Goal: Participate in discussion: Engage in conversation with other users on a specific topic

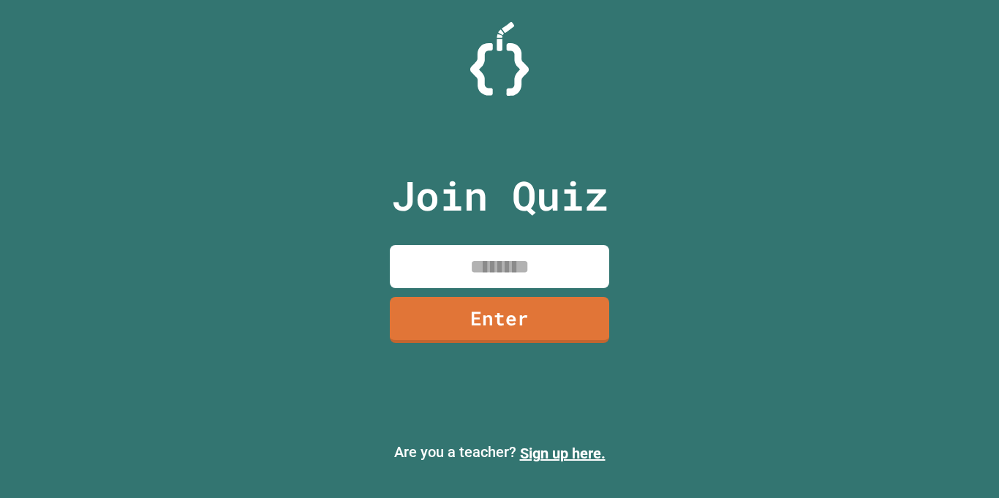
click at [437, 264] on input at bounding box center [499, 266] width 219 height 43
type input "********"
click at [431, 305] on link "Enter" at bounding box center [499, 318] width 222 height 47
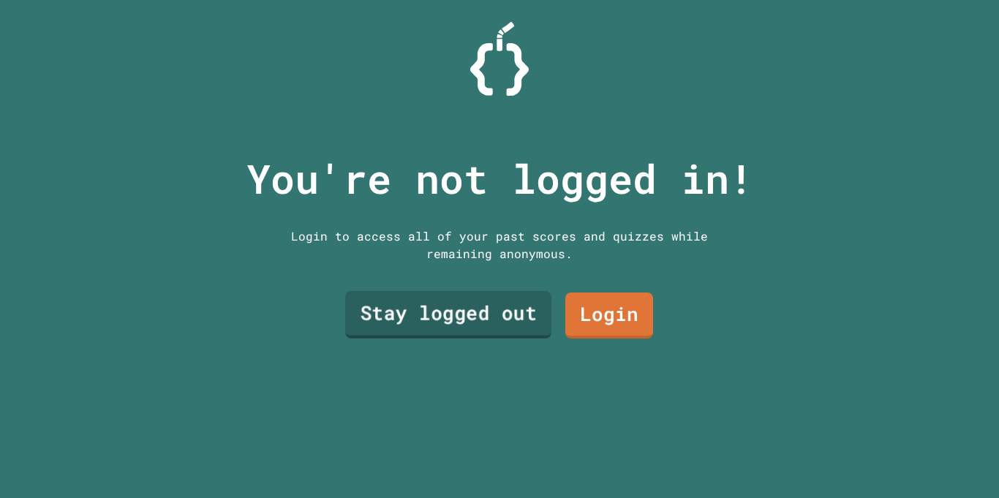
click at [495, 304] on link "Stay logged out" at bounding box center [448, 315] width 206 height 48
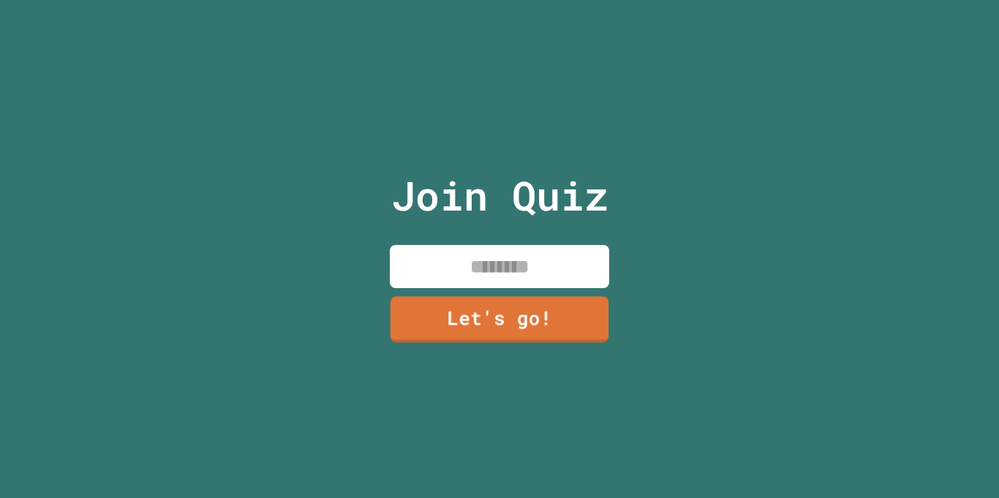
click at [495, 274] on input at bounding box center [499, 266] width 219 height 43
type input "******"
click at [459, 317] on link "Let's go!" at bounding box center [499, 318] width 219 height 48
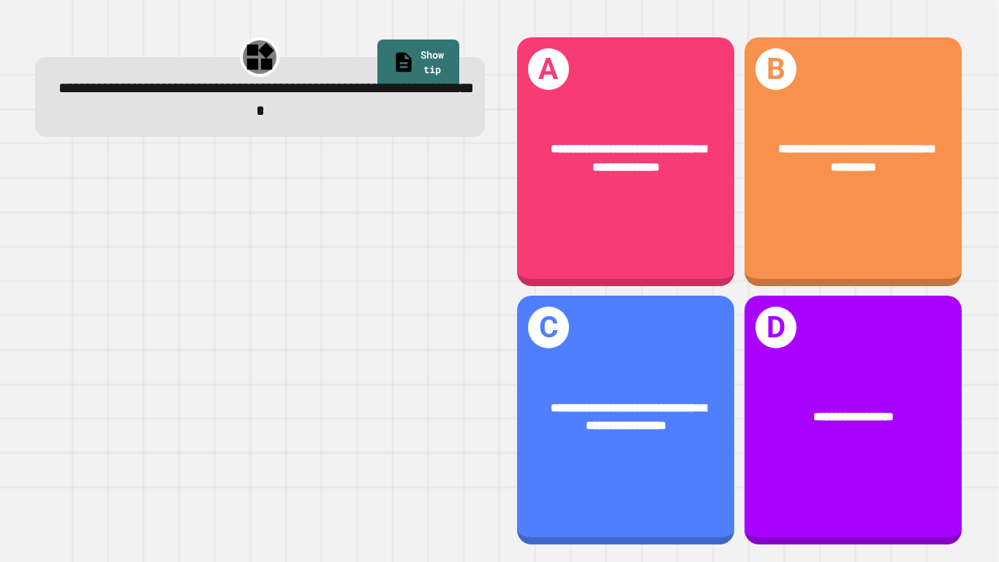
click at [688, 260] on div "**********" at bounding box center [625, 161] width 217 height 249
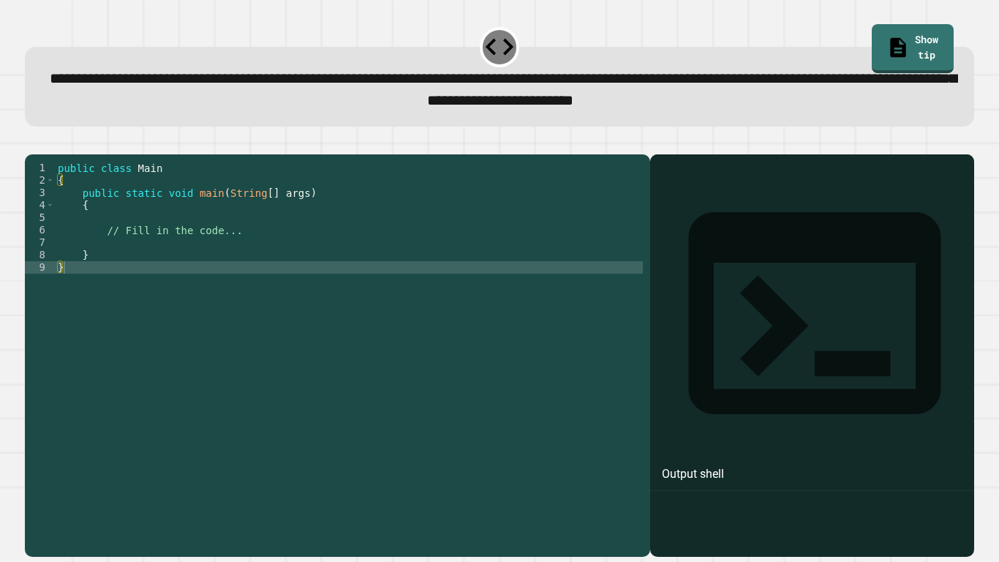
click at [178, 261] on div "public class Main { public static void main ( String [ ] args ) { // Fill in th…" at bounding box center [349, 348] width 588 height 373
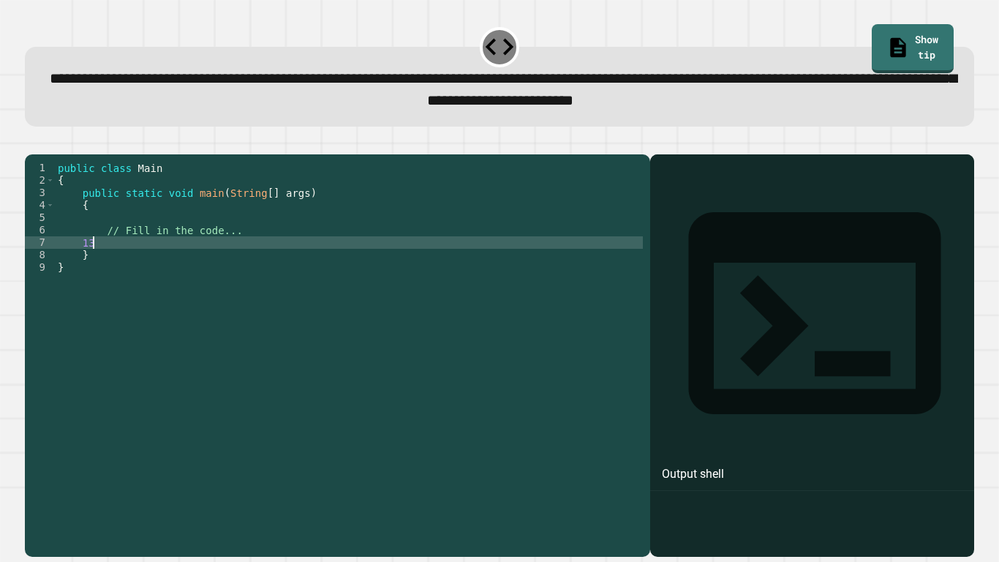
type textarea "*"
click at [124, 238] on div "public class Main { public static void main ( String [ ] args ) { // Fill in th…" at bounding box center [349, 348] width 588 height 373
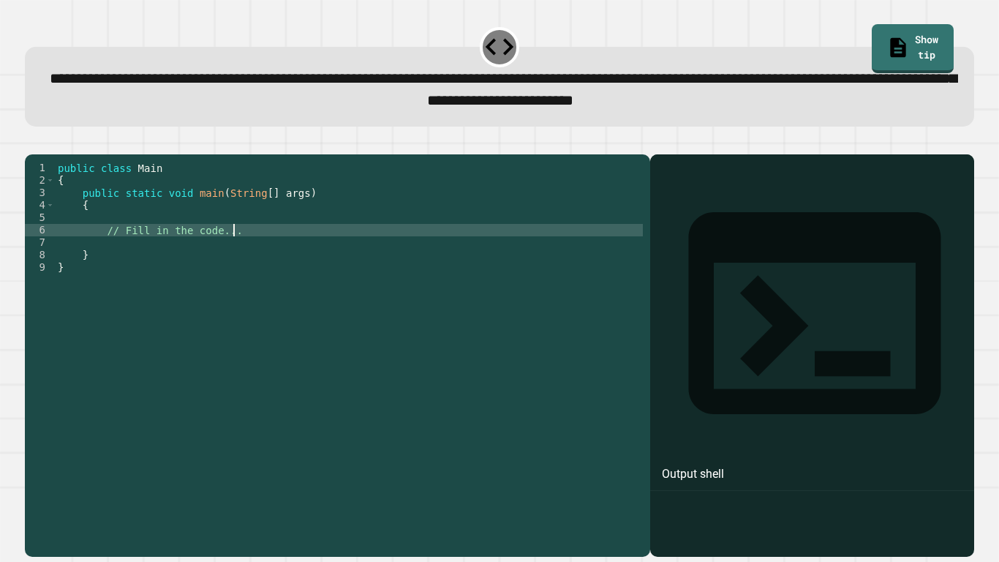
drag, startPoint x: 236, startPoint y: 255, endPoint x: 222, endPoint y: 257, distance: 13.2
click at [222, 257] on div "public class Main { public static void main ( String [ ] args ) { // Fill in th…" at bounding box center [349, 348] width 588 height 373
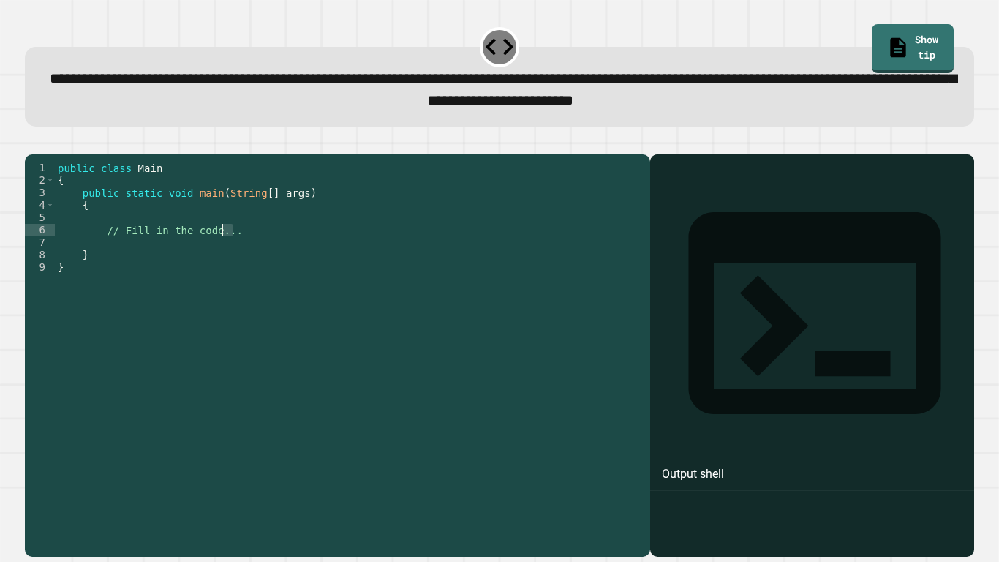
click at [203, 266] on div "public class Main { public static void main ( String [ ] args ) { // Fill in th…" at bounding box center [349, 348] width 588 height 373
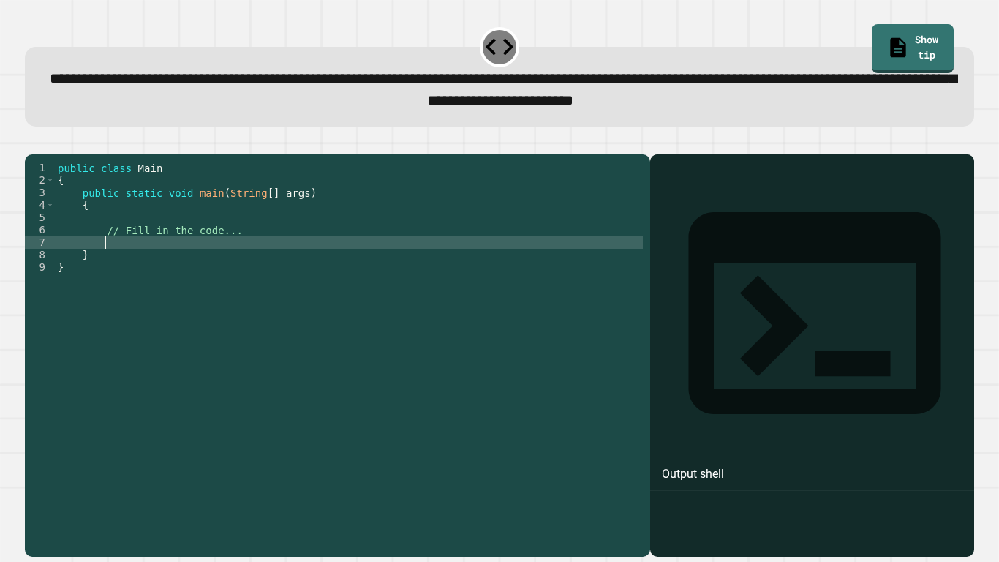
type textarea "*"
type textarea "**********"
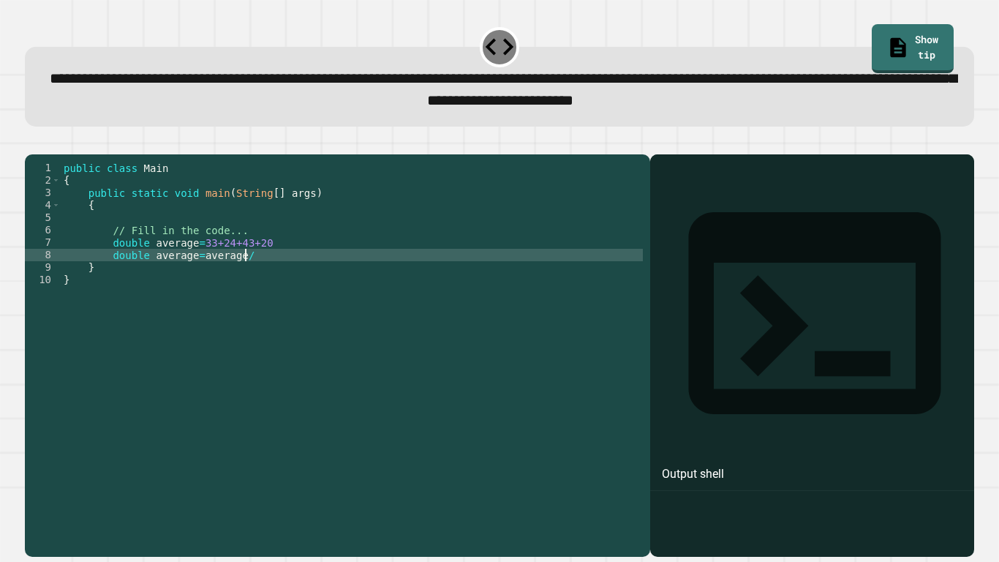
scroll to position [0, 23]
click at [193, 275] on div "public class Main { public static void main ( String [ ] args ) { // Fill in th…" at bounding box center [352, 348] width 582 height 373
click at [271, 273] on div "public class Main { public static void main ( String [ ] args ) { // Fill in th…" at bounding box center [352, 348] width 582 height 373
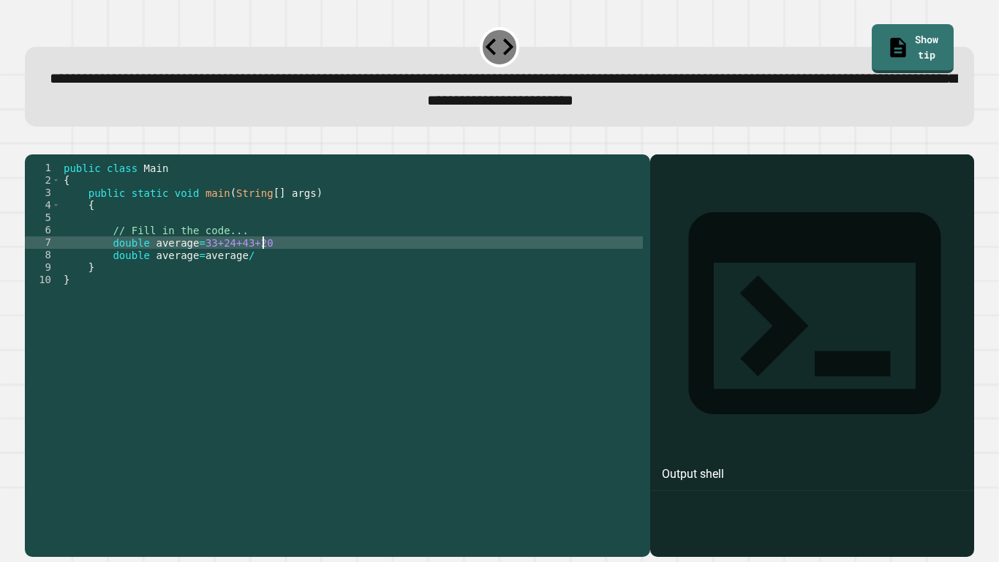
click at [292, 266] on div "public class Main { public static void main ( String [ ] args ) { // Fill in th…" at bounding box center [352, 348] width 582 height 373
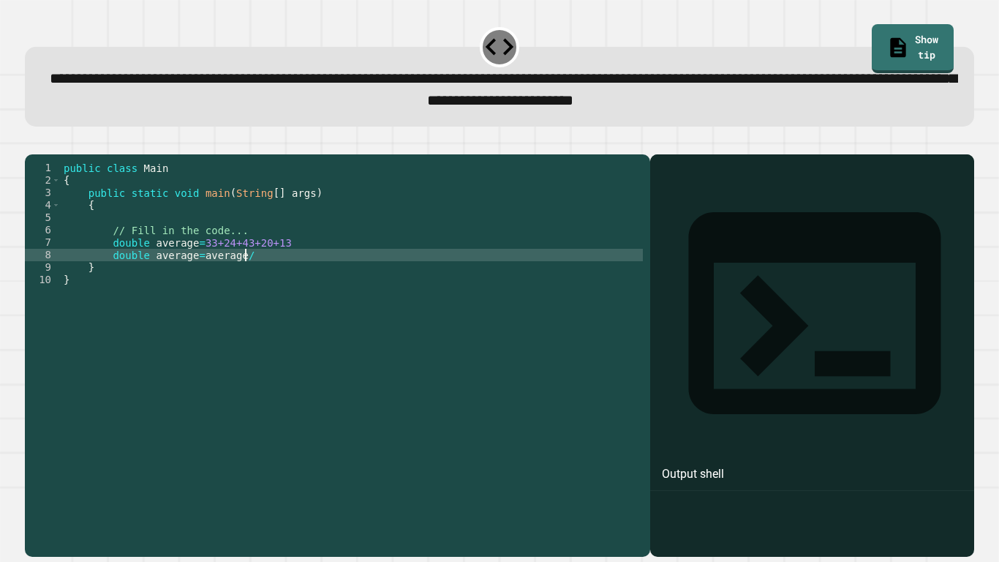
click at [283, 276] on div "public class Main { public static void main ( String [ ] args ) { // Fill in th…" at bounding box center [352, 348] width 582 height 373
click at [191, 276] on div "public class Main { public static void main ( String [ ] args ) { // Fill in th…" at bounding box center [352, 348] width 582 height 373
type textarea "**********"
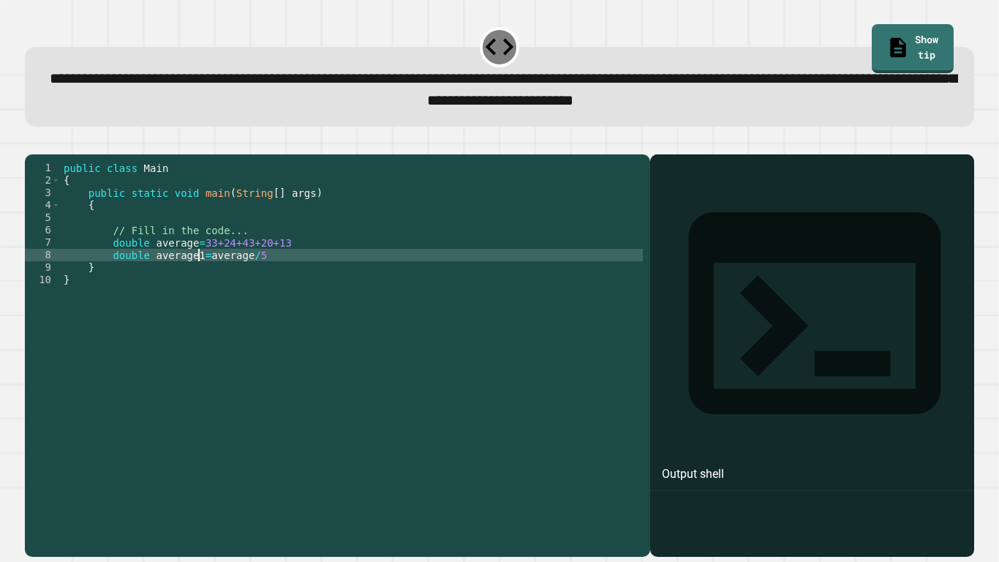
click at [288, 279] on div "public class Main { public static void main ( String [ ] args ) { // Fill in th…" at bounding box center [352, 348] width 582 height 373
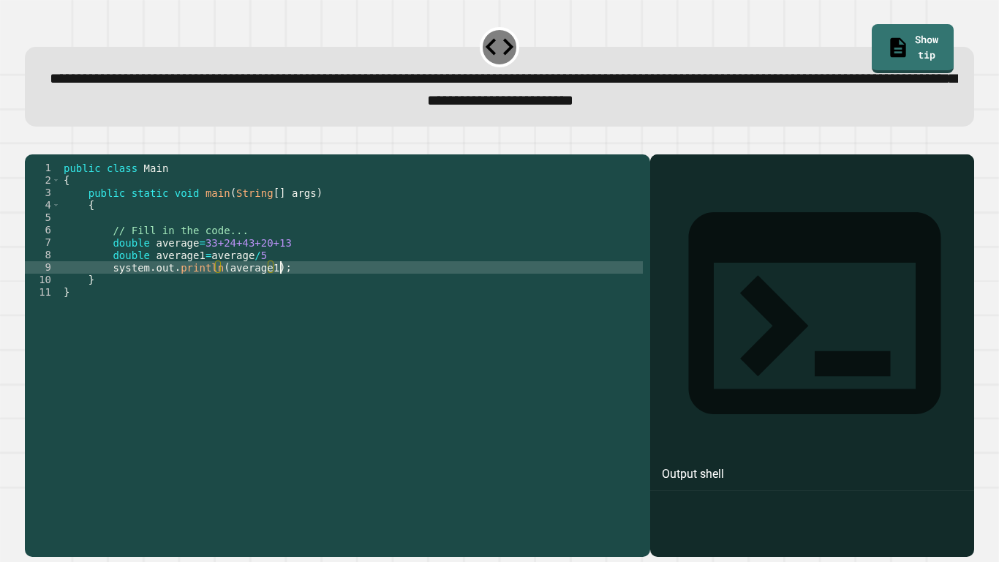
scroll to position [0, 26]
click at [298, 262] on div "public class Main { public static void main ( String [ ] args ) { // Fill in th…" at bounding box center [352, 348] width 582 height 373
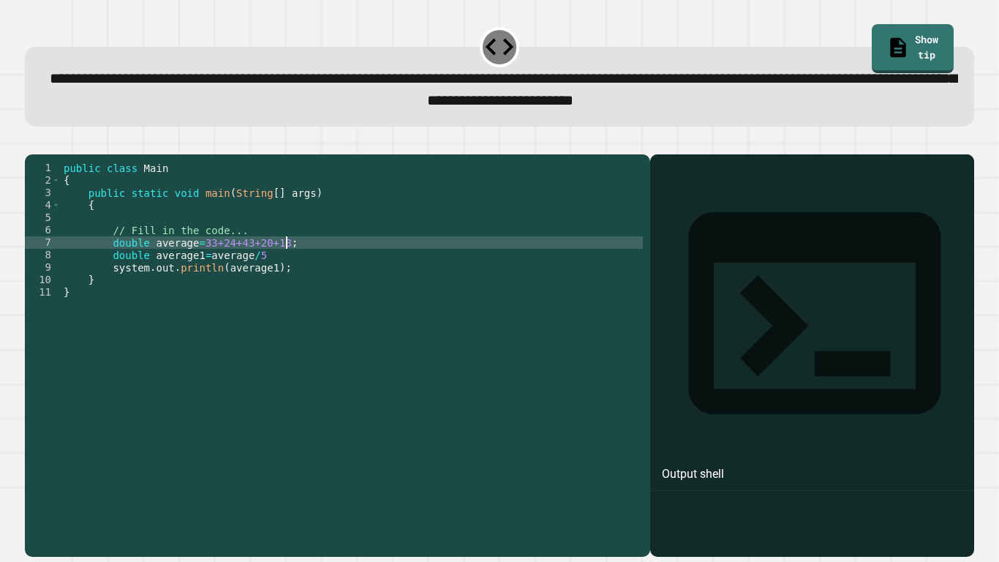
click at [285, 273] on div "public class Main { public static void main ( String [ ] args ) { // Fill in th…" at bounding box center [352, 348] width 582 height 373
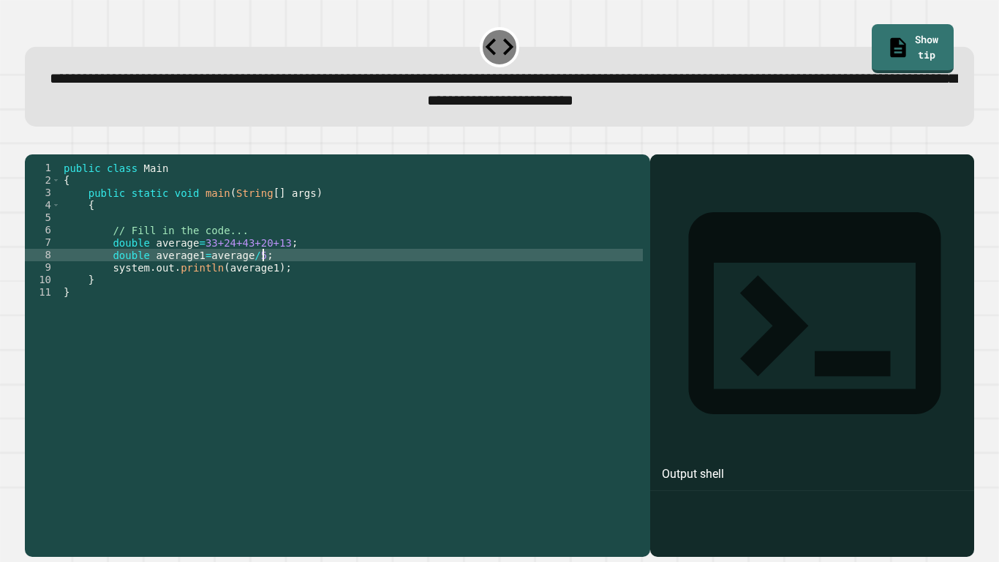
scroll to position [0, 24]
click at [45, 154] on icon "button" at bounding box center [42, 151] width 8 height 10
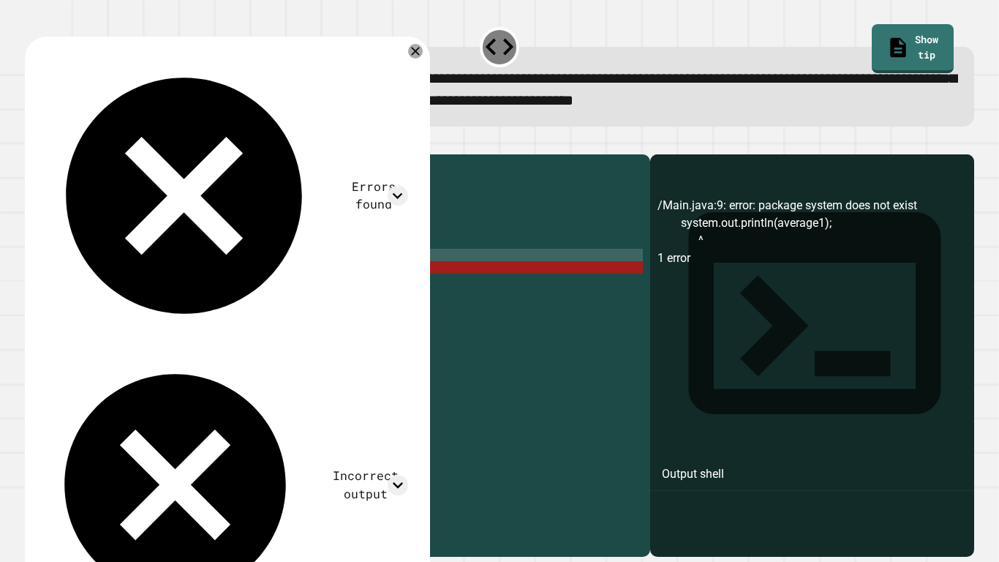
click at [430, 292] on div "public class Main { public static void main ( String [ ] args ) { // Fill in th…" at bounding box center [352, 348] width 582 height 373
click at [116, 290] on div "public class Main { public static void main ( String [ ] args ) { // Fill in th…" at bounding box center [352, 348] width 582 height 373
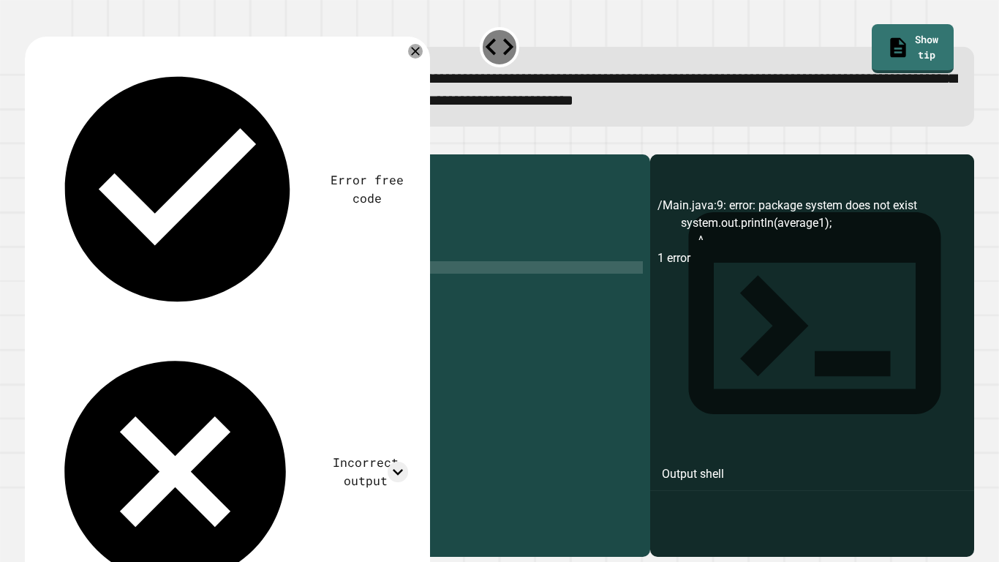
scroll to position [0, 7]
click at [32, 143] on icon "button" at bounding box center [32, 143] width 0 height 0
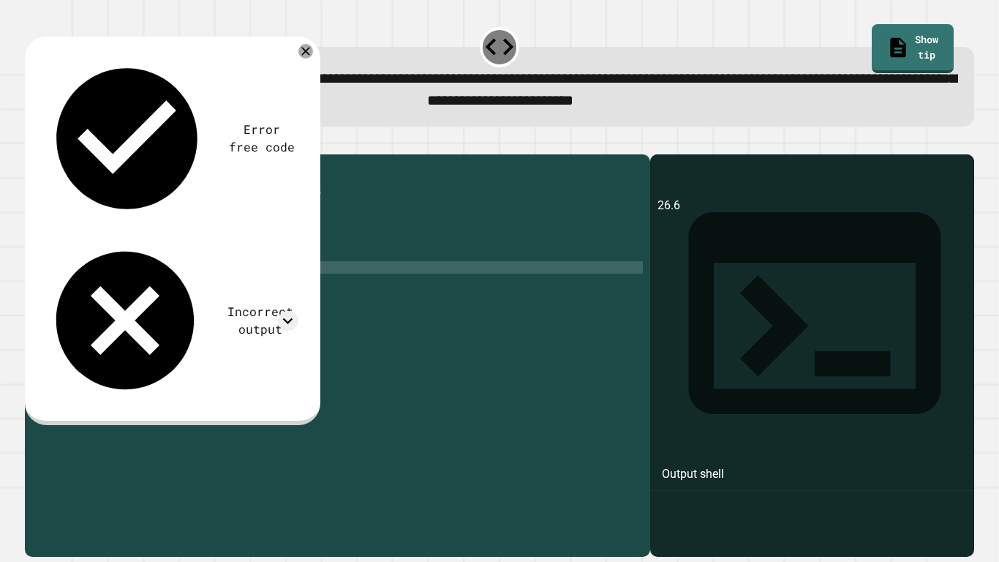
click at [329, 292] on div "public class Main { public static void main ( String [ ] args ) { // Fill in th…" at bounding box center [352, 348] width 582 height 373
click at [303, 50] on icon at bounding box center [306, 51] width 10 height 10
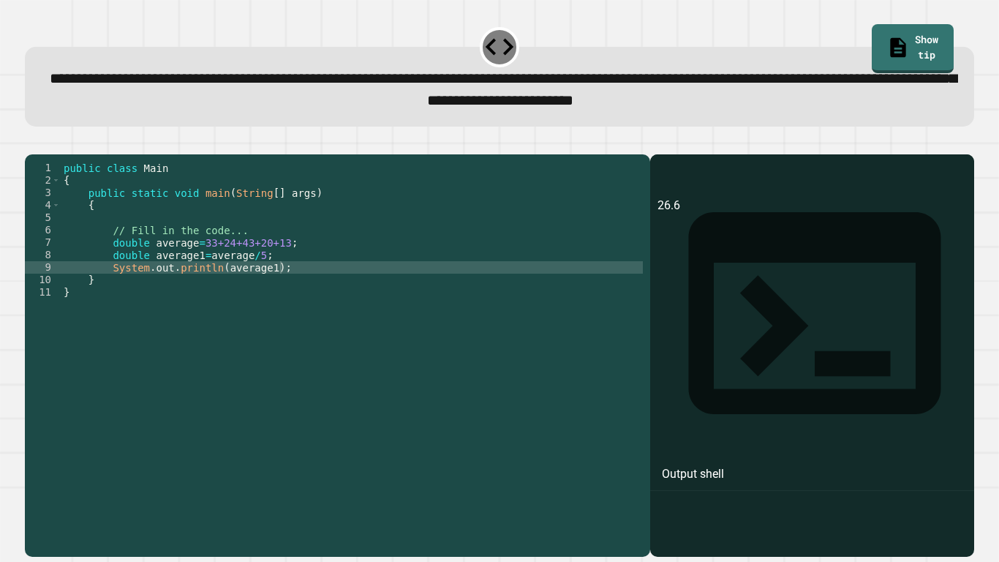
click at [295, 262] on div "public class Main { public static void main ( String [ ] args ) { // Fill in th…" at bounding box center [352, 348] width 582 height 373
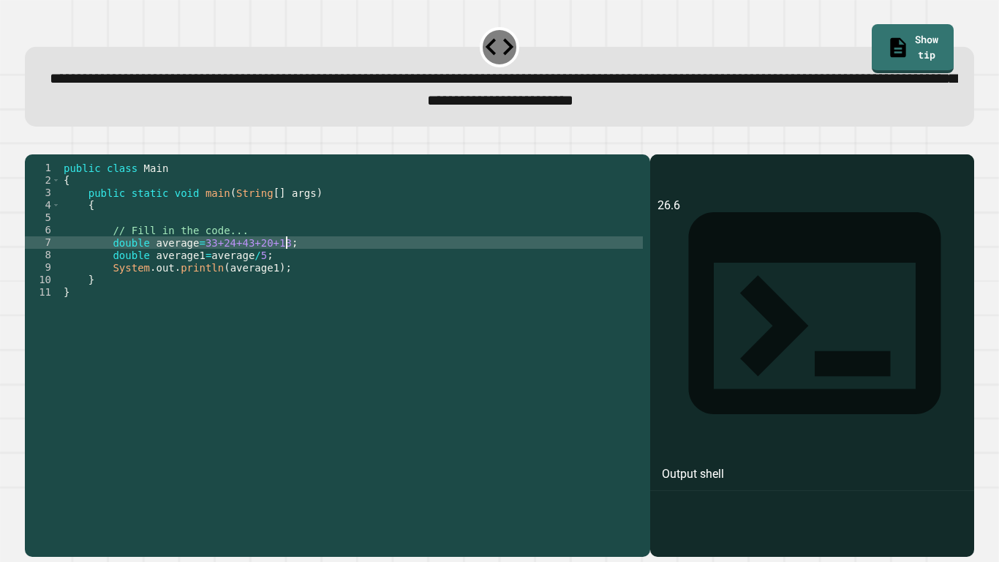
click at [274, 277] on div "public class Main { public static void main ( String [ ] args ) { // Fill in th…" at bounding box center [352, 348] width 582 height 373
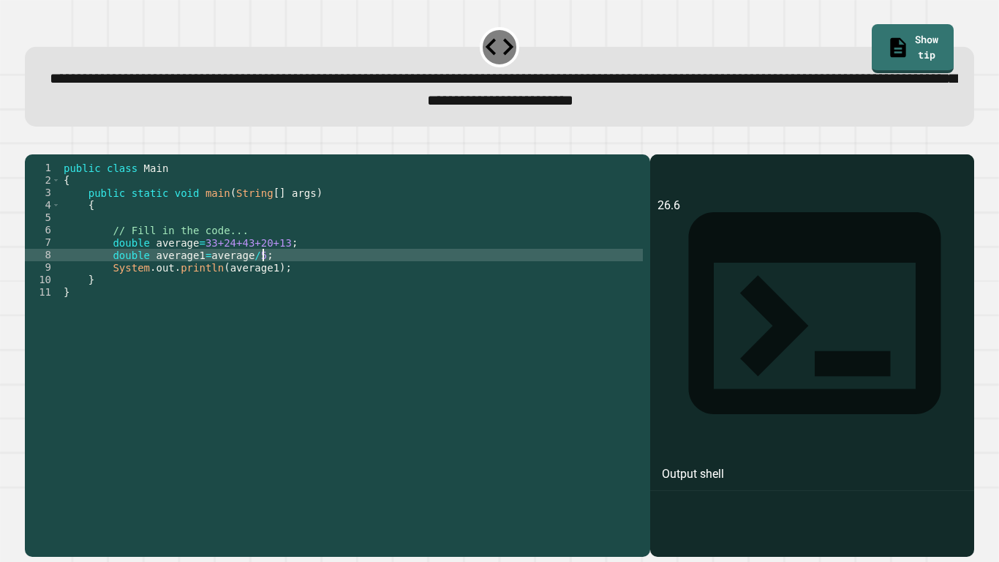
click at [137, 266] on div "public class Main { public static void main ( String [ ] args ) { // Fill in th…" at bounding box center [352, 348] width 582 height 373
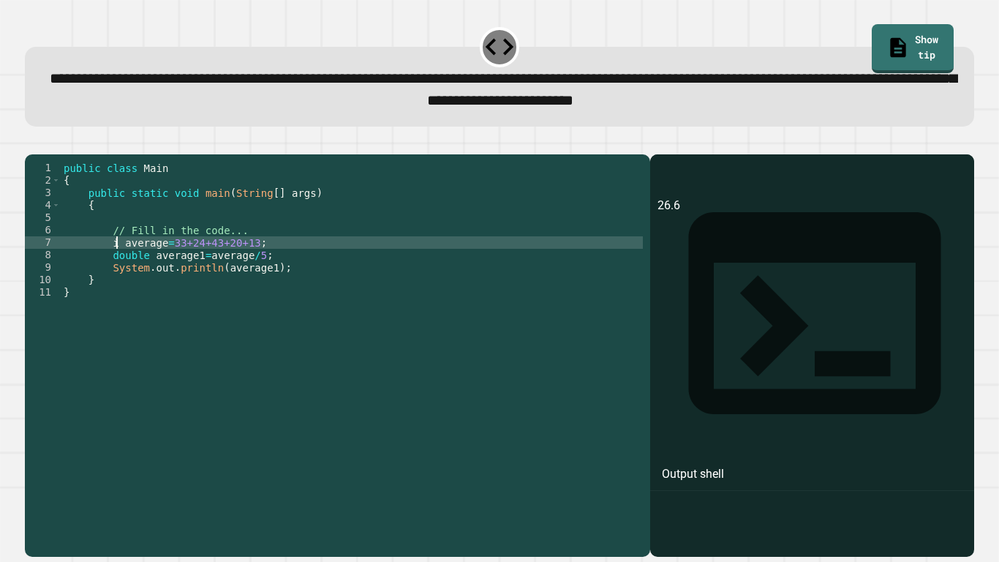
scroll to position [0, 9]
click at [32, 143] on icon "button" at bounding box center [32, 143] width 0 height 0
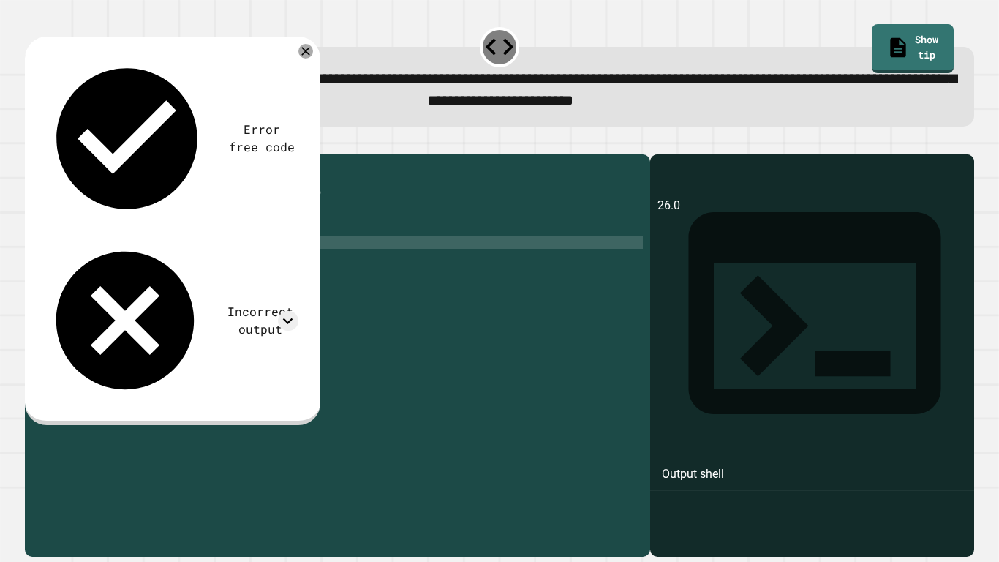
click at [320, 272] on div "public class Main { public static void main ( String [ ] args ) { // Fill in th…" at bounding box center [352, 348] width 582 height 373
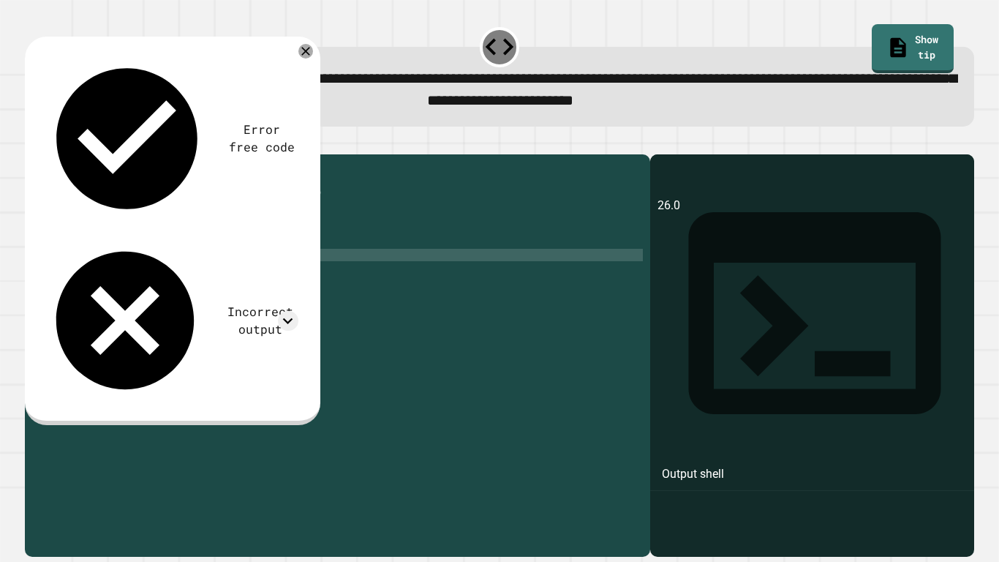
type textarea "**********"
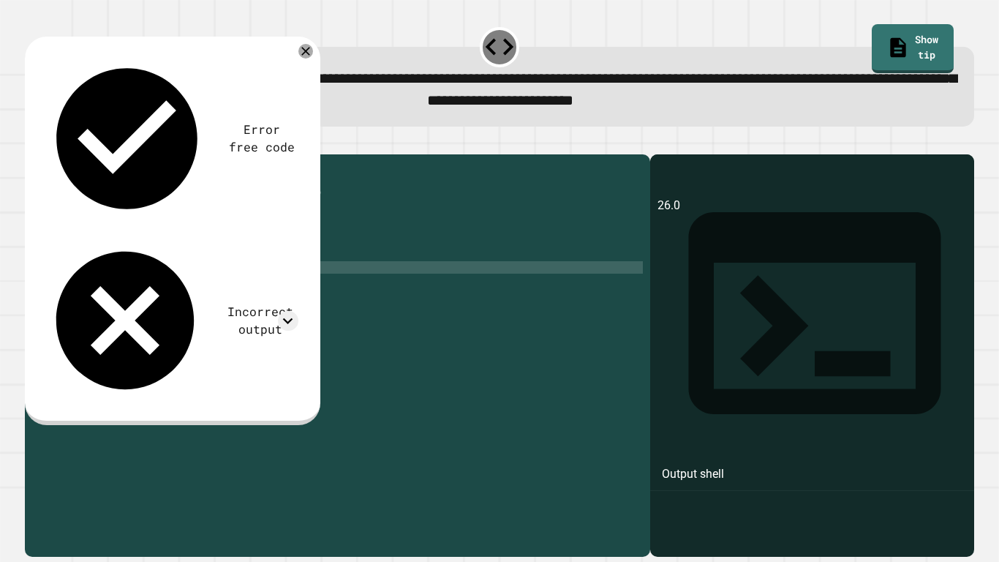
type textarea "*"
click at [179, 290] on div "public class Main { public static void main ( String [ ] args ) { // Fill in th…" at bounding box center [352, 348] width 582 height 373
click at [233, 289] on div "public class Main { public static void main ( String [ ] args ) { // Fill in th…" at bounding box center [352, 348] width 582 height 373
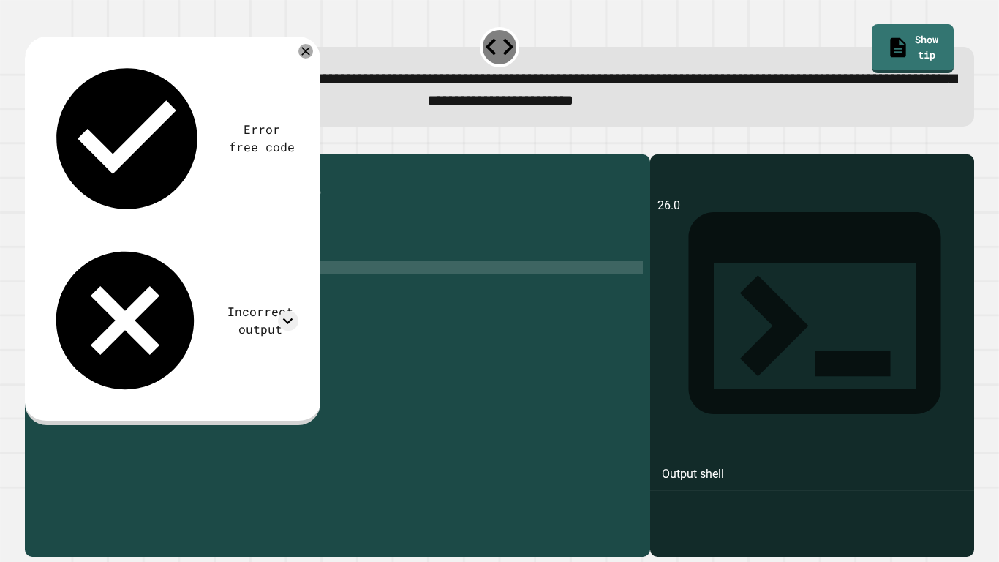
scroll to position [0, 25]
click at [322, 287] on div "public class Main { public static void main ( String [ ] args ) { // Fill in th…" at bounding box center [352, 348] width 582 height 373
click at [32, 143] on icon "button" at bounding box center [32, 143] width 0 height 0
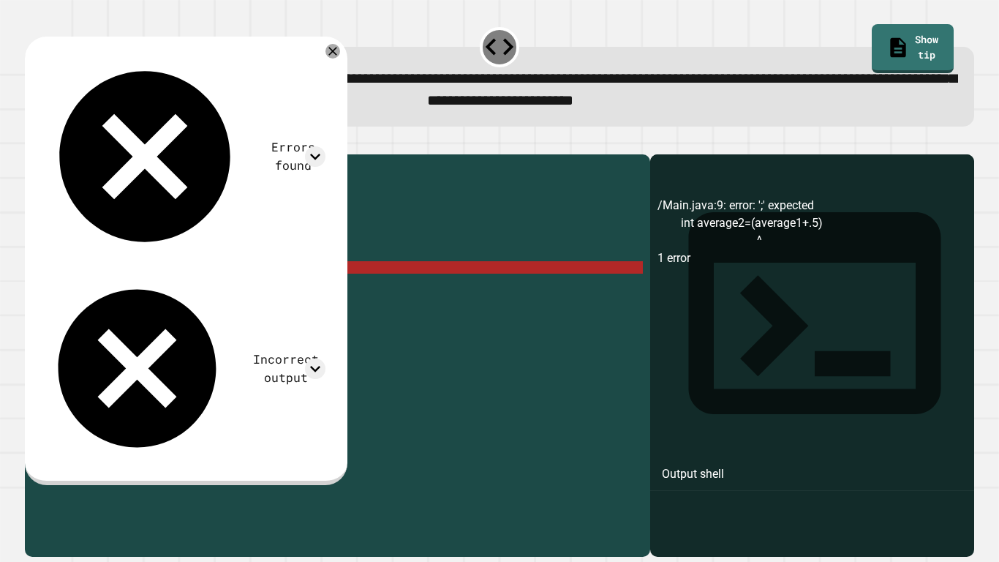
click at [331, 287] on div "public class Main { public static void main ( String [ ] args ) { // Fill in th…" at bounding box center [352, 348] width 582 height 373
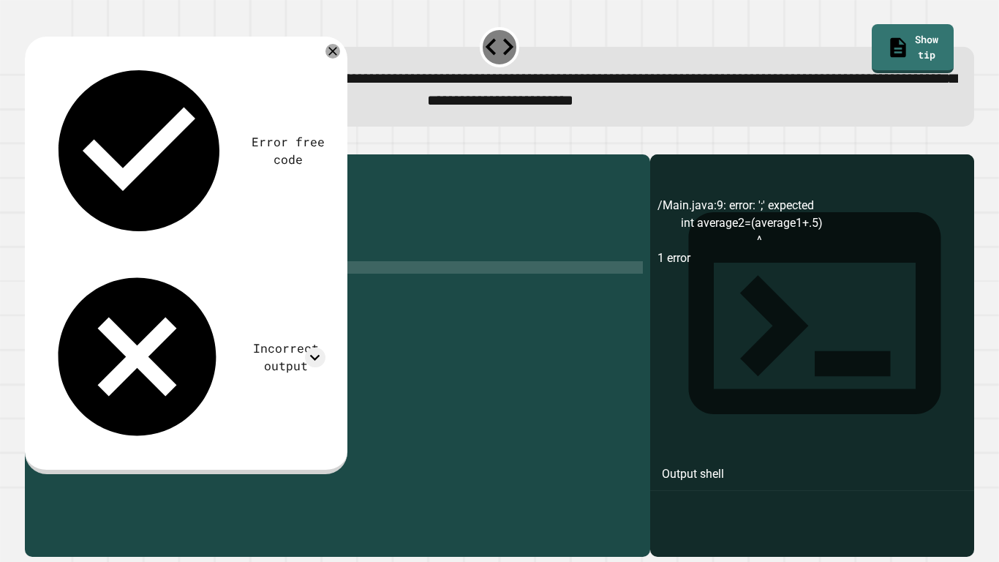
click at [32, 143] on icon "button" at bounding box center [32, 143] width 0 height 0
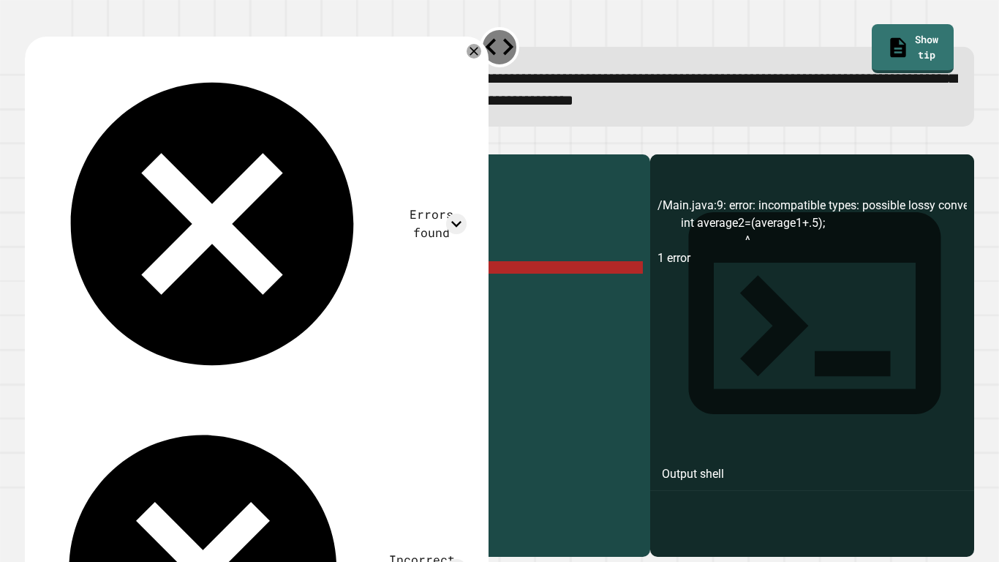
click at [185, 286] on div "public class Main { public static void main ( String [ ] args ) { // Fill in th…" at bounding box center [352, 348] width 582 height 373
click at [262, 288] on div "public class Main { public static void main ( String [ ] args ) { // Fill in th…" at bounding box center [352, 348] width 582 height 373
drag, startPoint x: 276, startPoint y: 290, endPoint x: 187, endPoint y: 285, distance: 88.6
click at [187, 285] on div "public class Main { public static void main ( String [ ] args ) { // Fill in th…" at bounding box center [352, 348] width 582 height 373
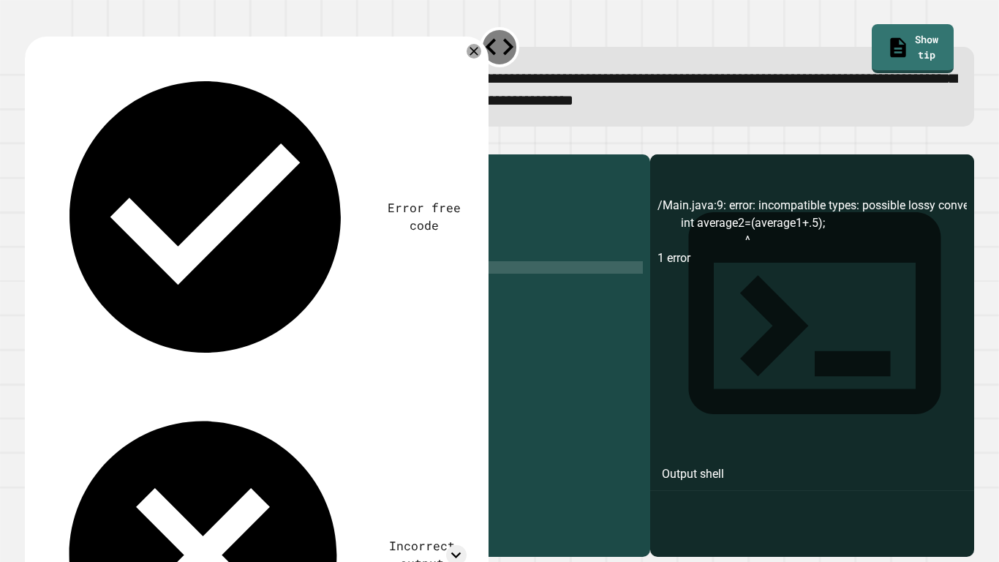
type textarea "*"
click at [251, 285] on div "public class Main { public static void main ( String [ ] args ) { // Fill in th…" at bounding box center [352, 348] width 582 height 373
click at [298, 287] on div "public class Main { public static void main ( String [ ] args ) { // Fill in th…" at bounding box center [352, 348] width 582 height 373
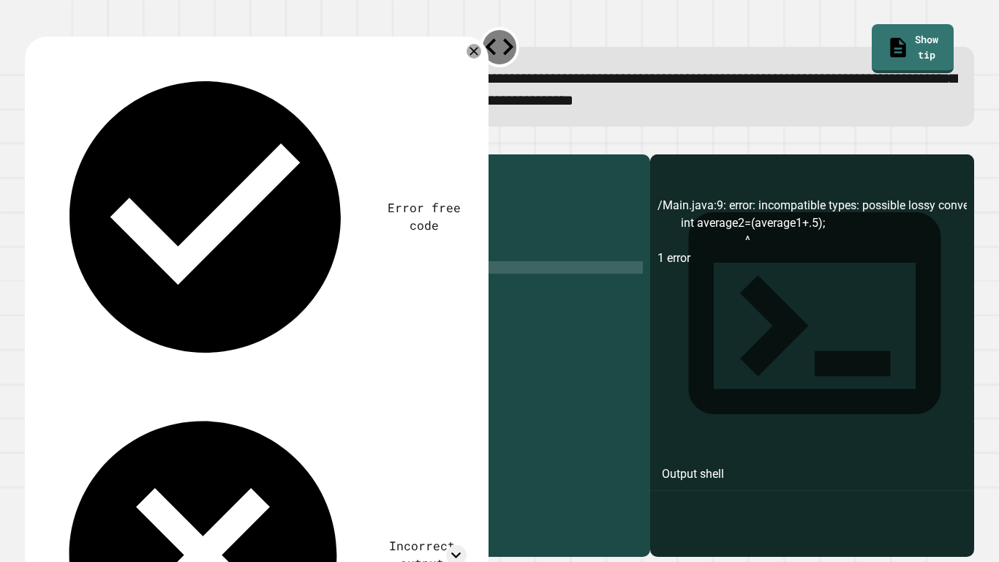
click at [187, 289] on div "public class Main { public static void main ( String [ ] args ) { // Fill in th…" at bounding box center [352, 348] width 582 height 373
click at [32, 143] on button "button" at bounding box center [32, 143] width 0 height 0
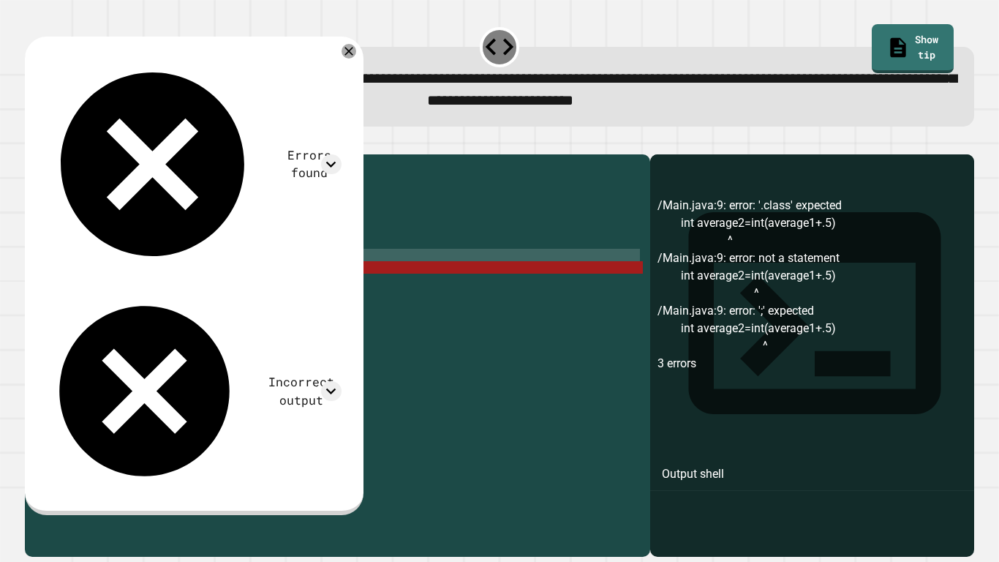
drag, startPoint x: 296, startPoint y: 290, endPoint x: 111, endPoint y: 278, distance: 185.4
click at [111, 278] on div "public class Main { public static void main ( String [ ] args ) { // Fill in th…" at bounding box center [352, 348] width 582 height 373
type textarea "**********"
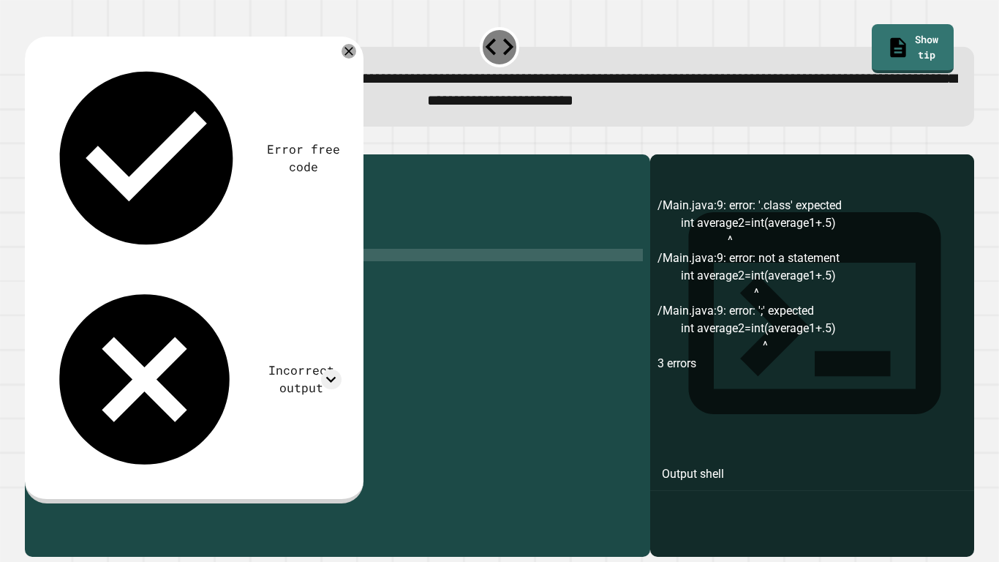
scroll to position [0, 0]
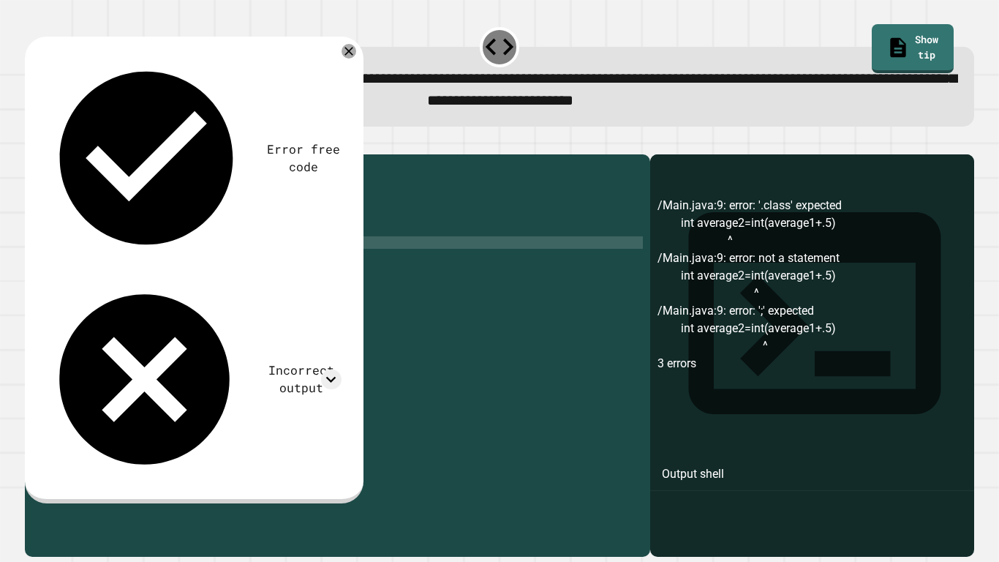
type textarea "**********"
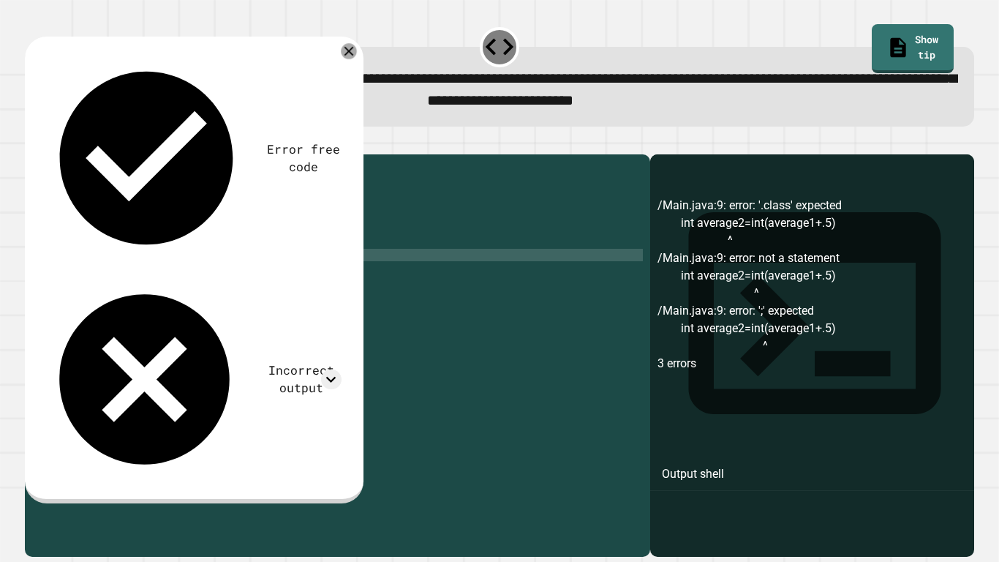
click at [351, 52] on icon at bounding box center [349, 51] width 16 height 16
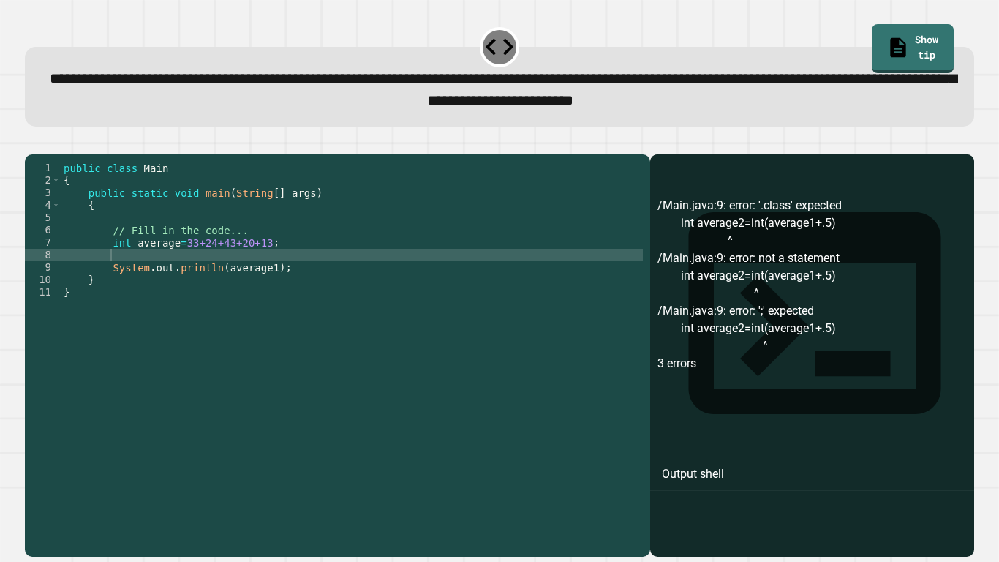
click at [146, 275] on div "public class Main { public static void main ( String [ ] args ) { // Fill in th…" at bounding box center [352, 348] width 582 height 373
type textarea "*"
type textarea "**********"
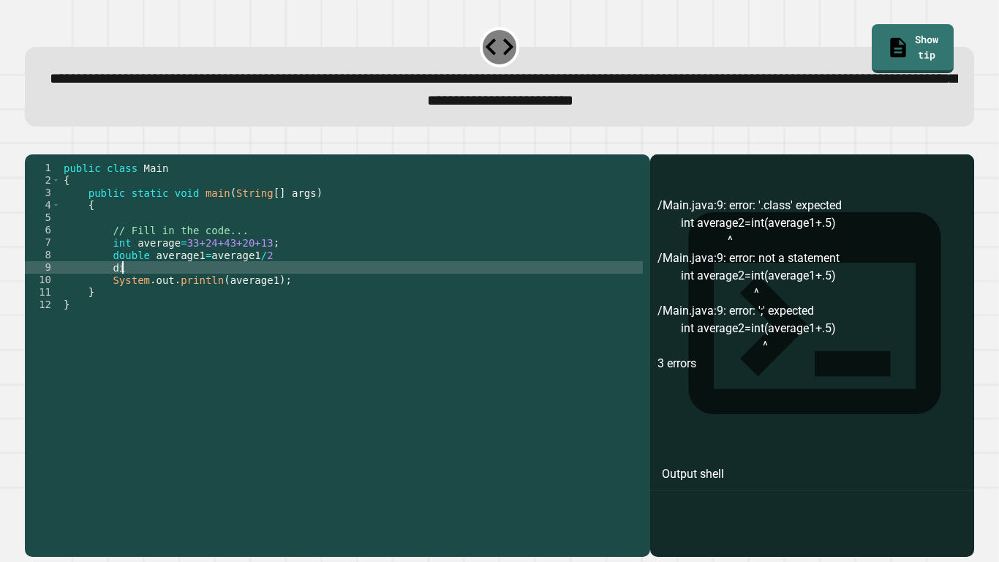
scroll to position [0, 8]
type textarea "*"
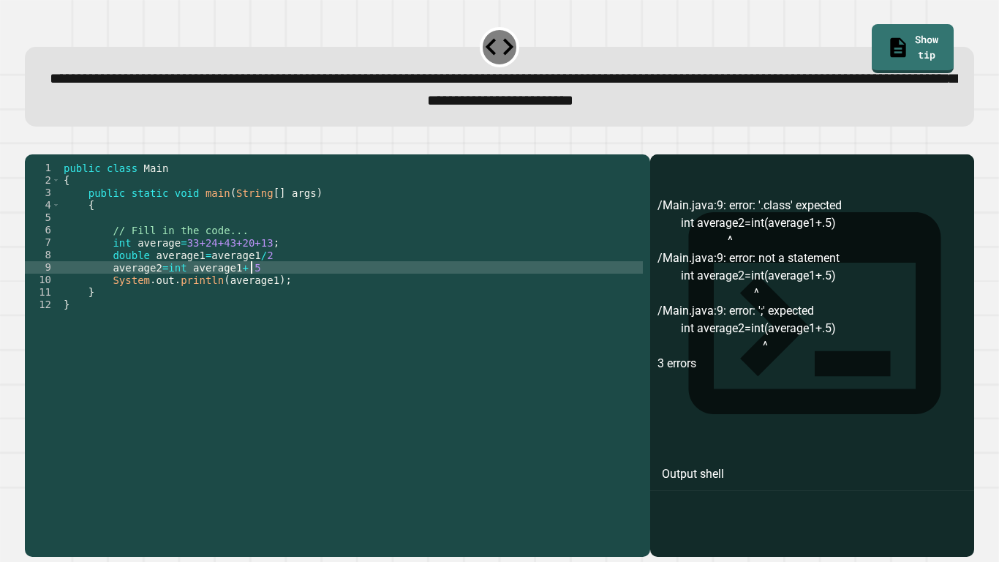
click at [188, 288] on div "public class Main { public static void main ( String [ ] args ) { // Fill in th…" at bounding box center [352, 348] width 582 height 373
click at [289, 285] on div "public class Main { public static void main ( String [ ] args ) { // Fill in th…" at bounding box center [352, 348] width 582 height 373
click at [277, 276] on div "public class Main { public static void main ( String [ ] args ) { // Fill in th…" at bounding box center [352, 348] width 582 height 373
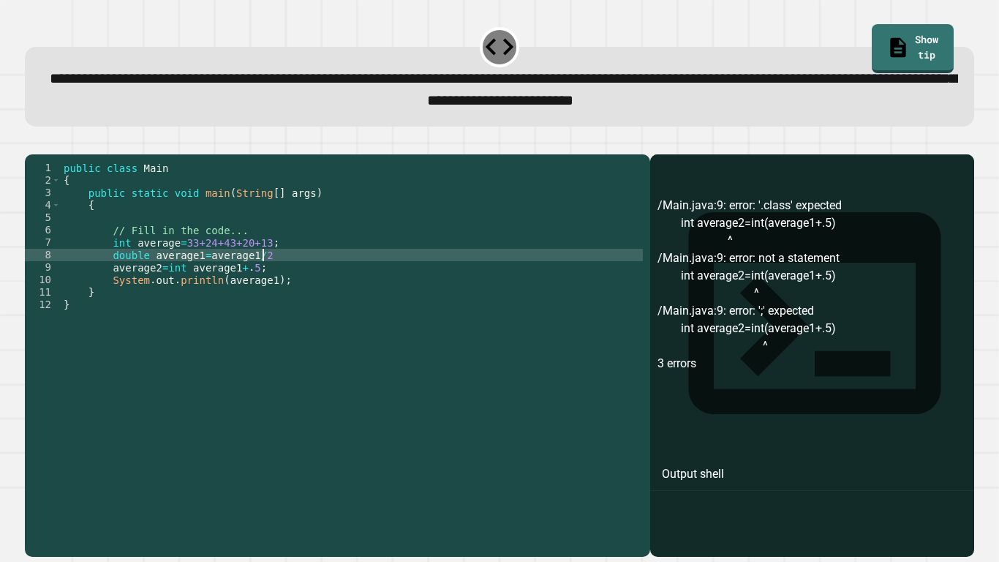
scroll to position [0, 25]
click at [32, 143] on button "button" at bounding box center [32, 143] width 0 height 0
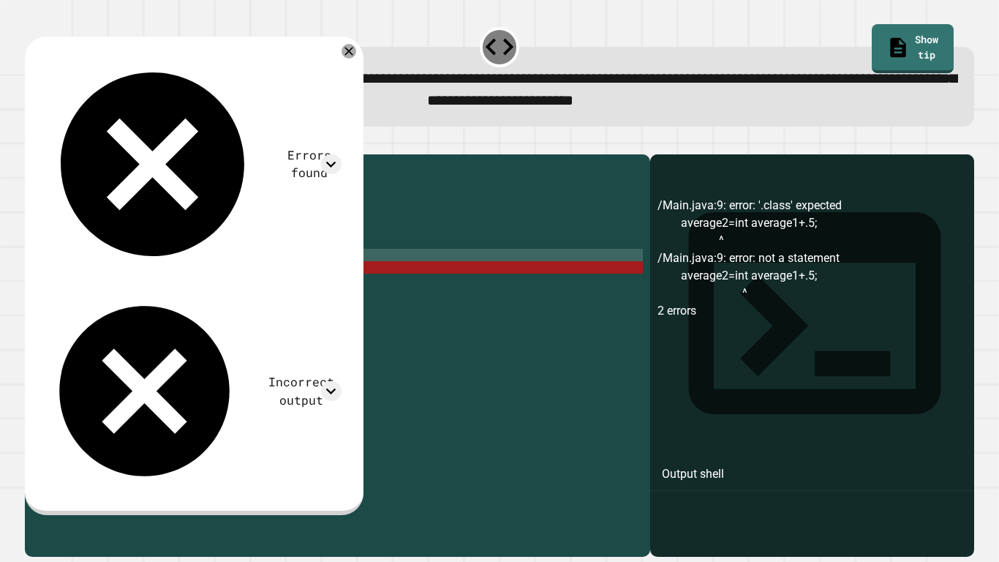
click at [201, 291] on div "public class Main { public static void main ( String [ ] args ) { // Fill in th…" at bounding box center [352, 348] width 582 height 373
click at [353, 50] on icon at bounding box center [348, 51] width 17 height 17
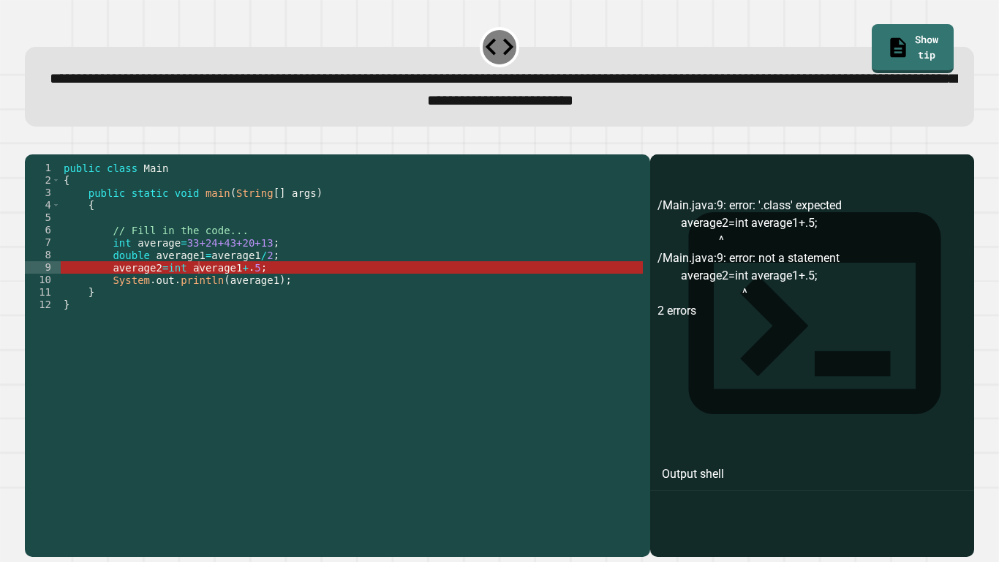
click at [174, 290] on div "public class Main { public static void main ( String [ ] args ) { // Fill in th…" at bounding box center [352, 348] width 582 height 373
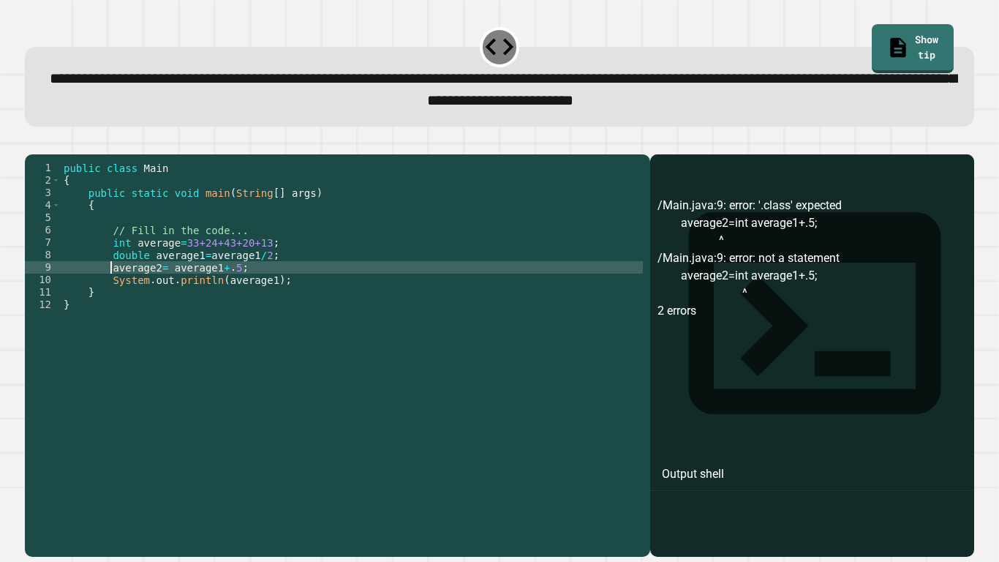
click at [110, 287] on div "public class Main { public static void main ( String [ ] args ) { // Fill in th…" at bounding box center [352, 348] width 582 height 373
click at [196, 288] on div "public class Main { public static void main ( String [ ] args ) { // Fill in th…" at bounding box center [352, 348] width 582 height 373
click at [193, 291] on div "public class Main { public static void main ( String [ ] args ) { // Fill in th…" at bounding box center [352, 348] width 582 height 373
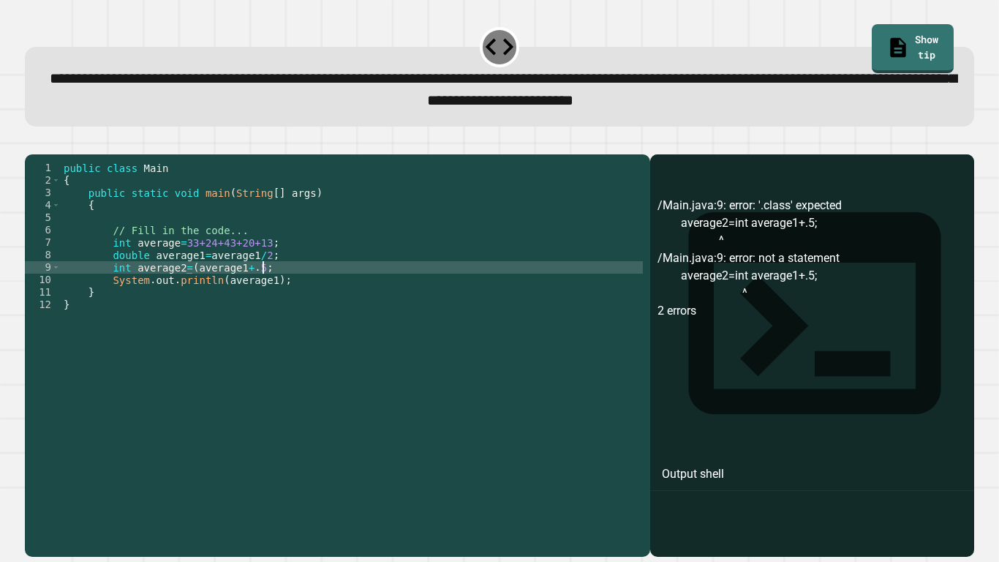
click at [290, 289] on div "public class Main { public static void main ( String [ ] args ) { // Fill in th…" at bounding box center [352, 348] width 582 height 373
click at [46, 156] on icon "button" at bounding box center [42, 151] width 8 height 10
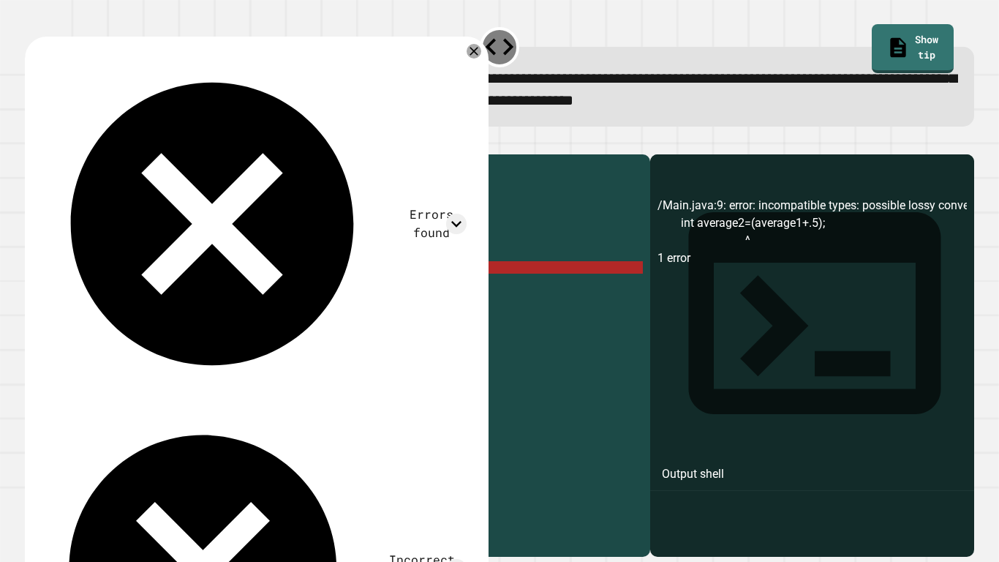
click at [345, 293] on div "public class Main { public static void main ( String [ ] args ) { // Fill in th…" at bounding box center [352, 348] width 582 height 373
click at [121, 289] on div "public class Main { public static void main ( String [ ] args ) { // Fill in th…" at bounding box center [352, 348] width 582 height 373
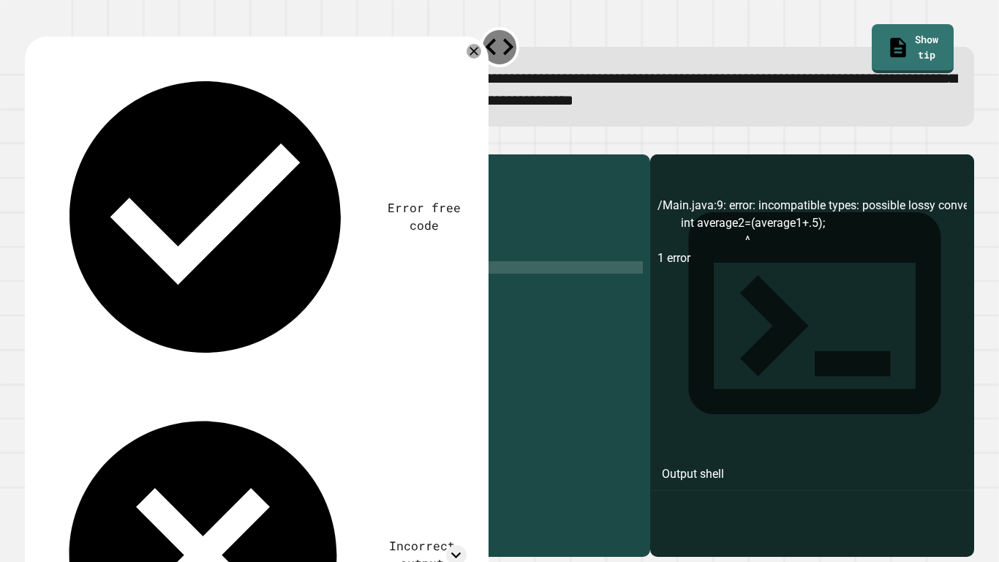
scroll to position [0, 11]
click at [206, 290] on div "public class Main { public static void main ( String [ ] args ) { // Fill in th…" at bounding box center [352, 348] width 582 height 373
type textarea "**********"
click at [32, 143] on icon "button" at bounding box center [32, 143] width 0 height 0
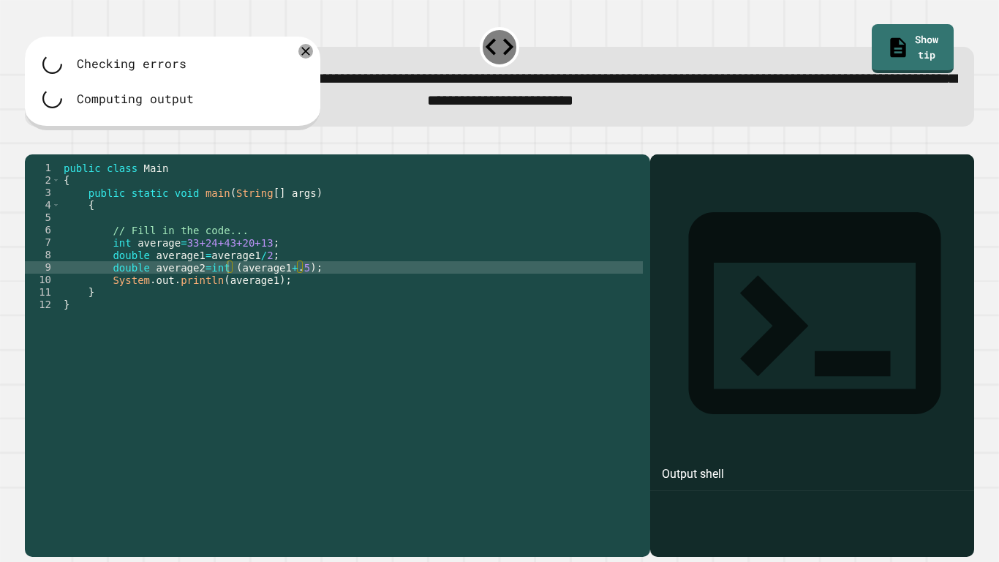
click at [305, 276] on div "public class Main { public static void main ( String [ ] args ) { // Fill in th…" at bounding box center [352, 348] width 582 height 373
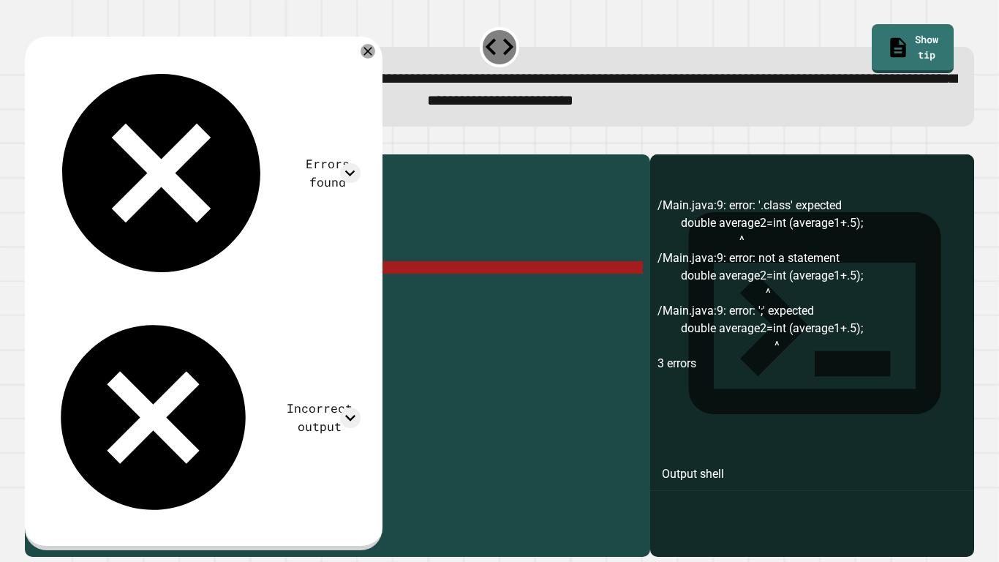
drag, startPoint x: 326, startPoint y: 290, endPoint x: 110, endPoint y: 290, distance: 216.5
click at [110, 290] on div "public class Main { public static void main ( String [ ] args ) { // Fill in th…" at bounding box center [352, 348] width 582 height 373
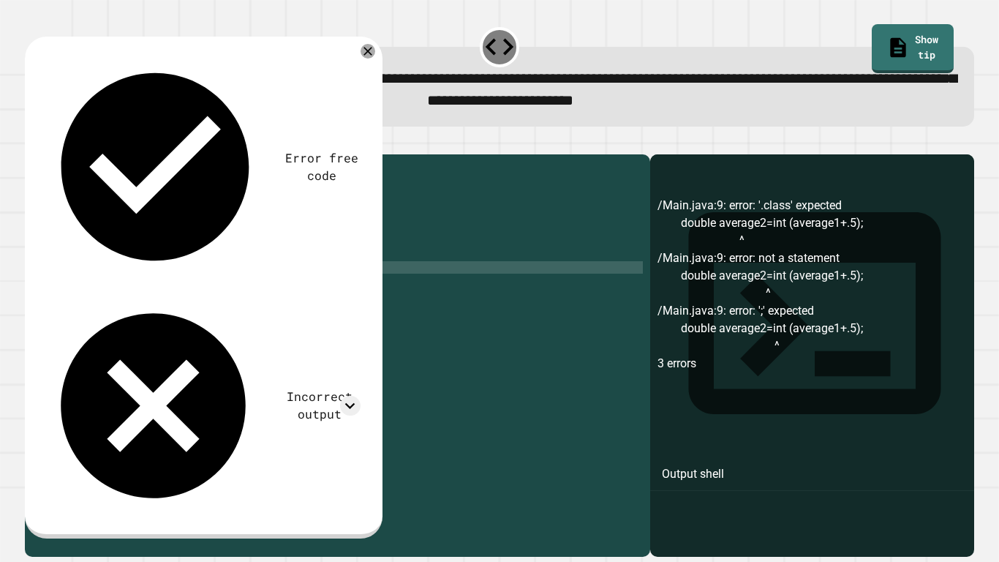
scroll to position [0, 5]
click at [125, 287] on div "public class Main { public static void main ( String [ ] args ) { // Fill in th…" at bounding box center [352, 348] width 582 height 373
click at [120, 287] on div "public class Main { public static void main ( String [ ] args ) { // Fill in th…" at bounding box center [352, 348] width 582 height 373
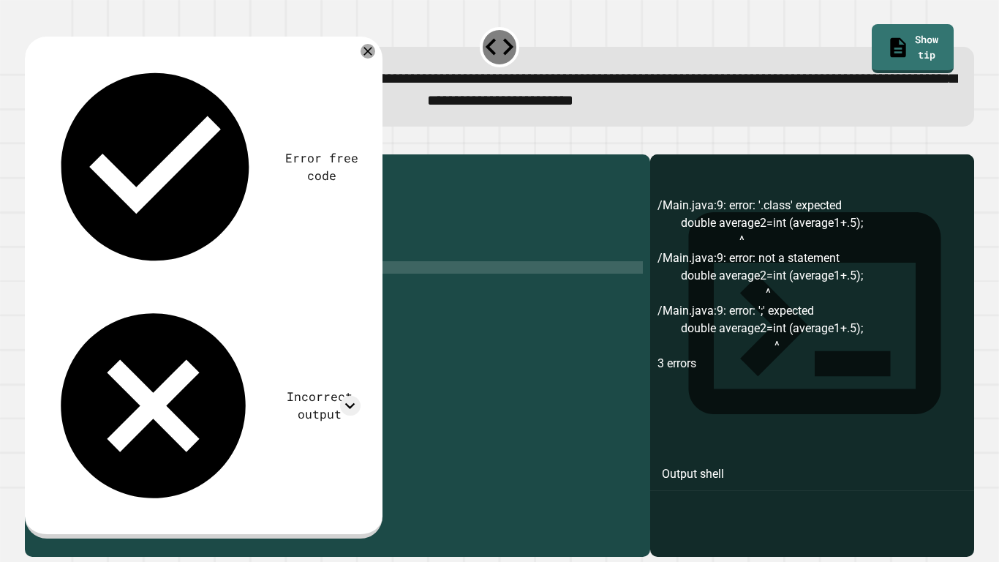
scroll to position [0, 11]
click at [281, 290] on div "public class Main { public static void main ( String [ ] args ) { // Fill in th…" at bounding box center [352, 348] width 582 height 373
click at [119, 293] on div "public class Main { public static void main ( String [ ] args ) { // Fill in th…" at bounding box center [352, 348] width 582 height 373
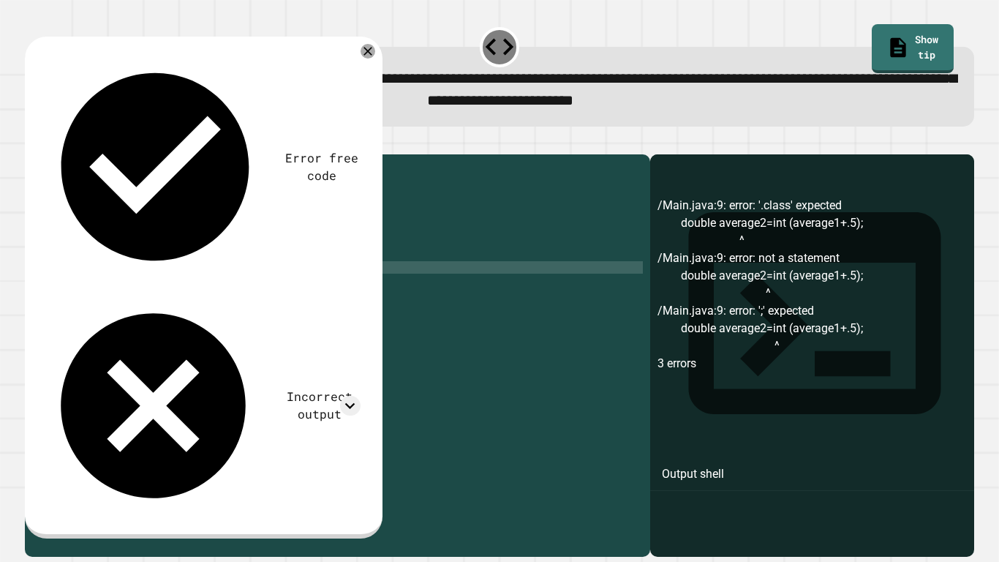
click at [279, 290] on div "public class Main { public static void main ( String [ ] args ) { // Fill in th…" at bounding box center [352, 348] width 582 height 373
type textarea "**********"
click at [46, 154] on icon "button" at bounding box center [42, 151] width 8 height 10
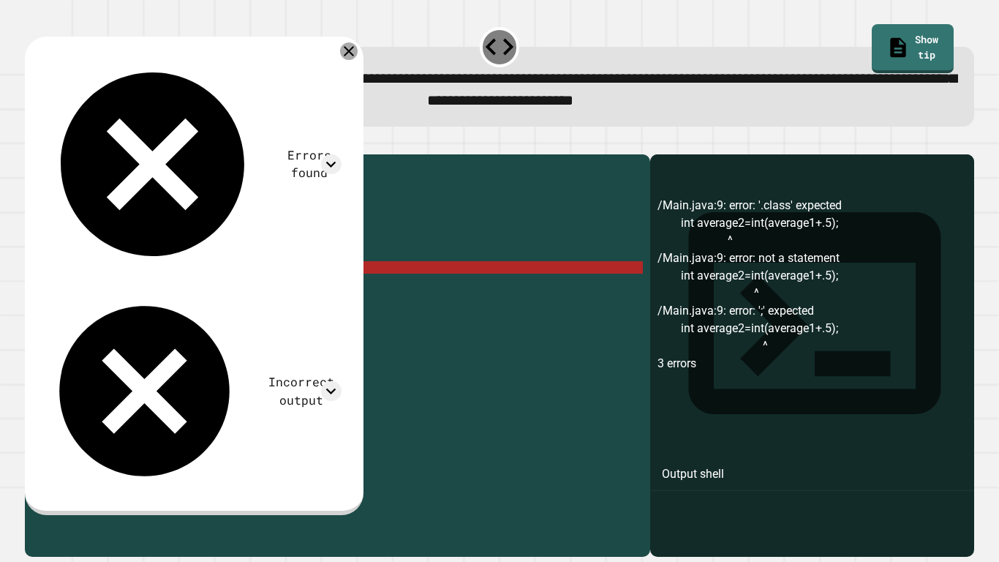
click at [355, 56] on icon at bounding box center [349, 51] width 18 height 18
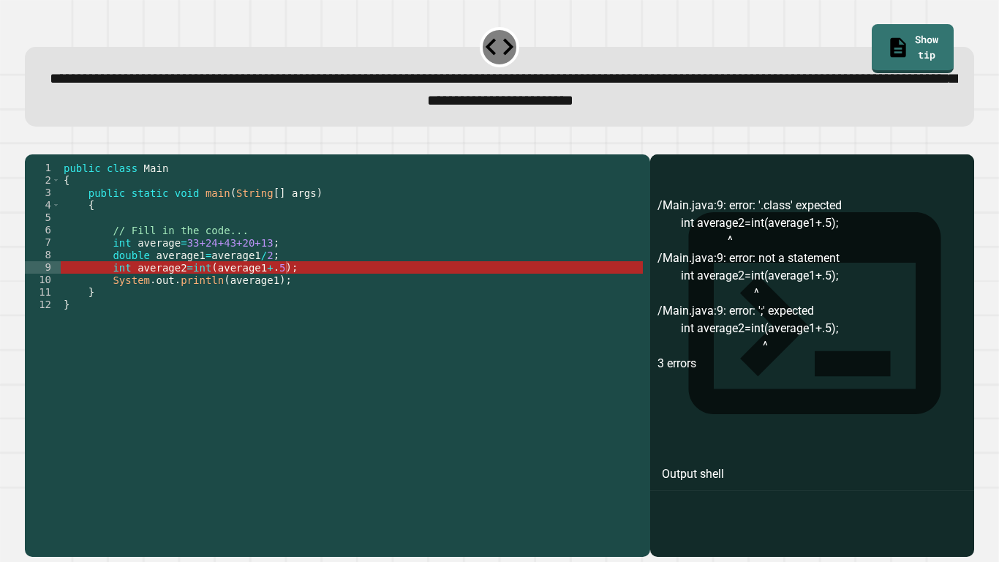
click at [317, 291] on div "public class Main { public static void main ( String [ ] args ) { // Fill in th…" at bounding box center [352, 348] width 582 height 373
drag, startPoint x: 317, startPoint y: 291, endPoint x: 114, endPoint y: 291, distance: 202.6
click at [114, 291] on div "public class Main { public static void main ( String [ ] args ) { // Fill in th…" at bounding box center [352, 348] width 582 height 373
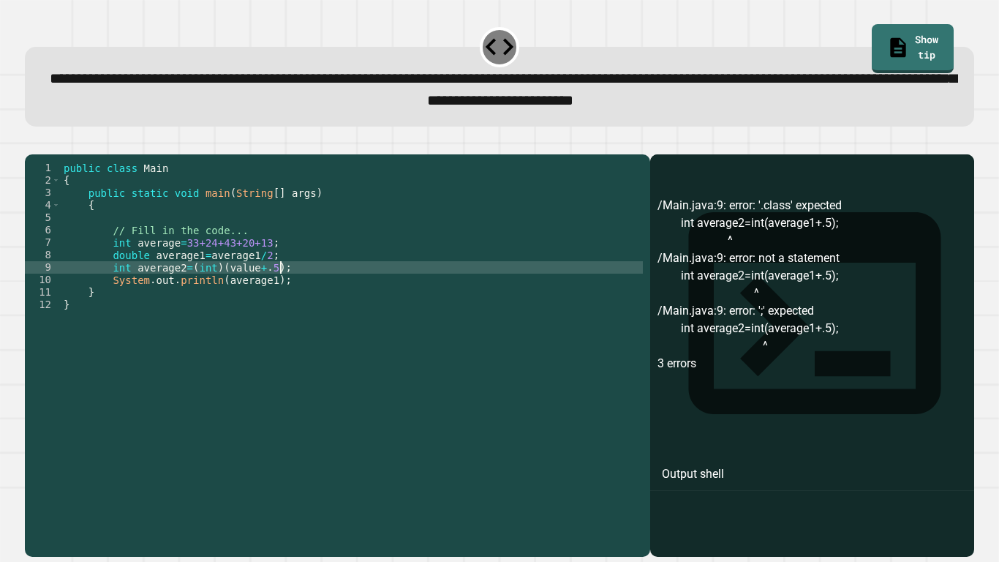
click at [44, 157] on icon "button" at bounding box center [42, 151] width 8 height 10
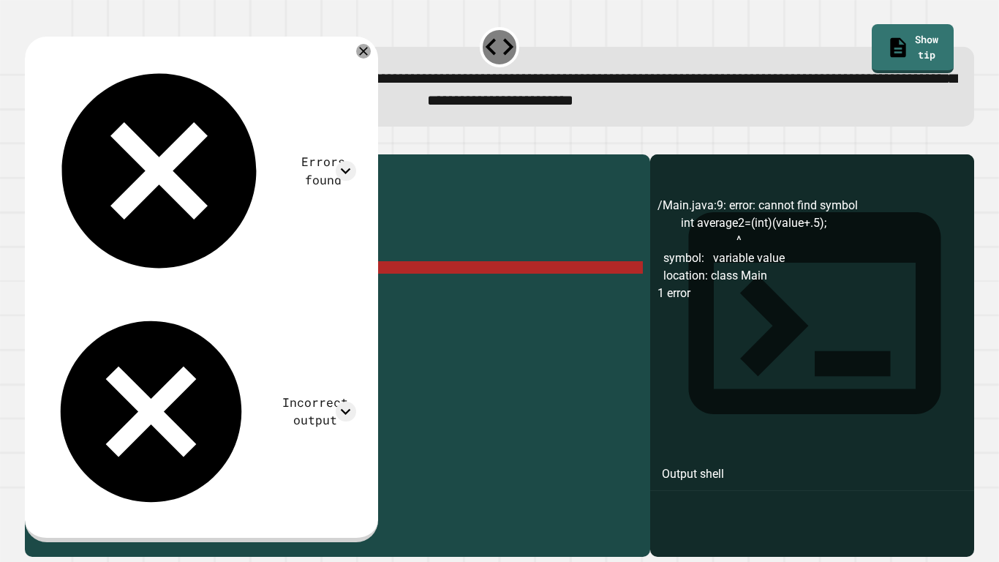
click at [182, 288] on div "public class Main { public static void main ( String [ ] args ) { // Fill in th…" at bounding box center [352, 348] width 582 height 373
drag, startPoint x: 297, startPoint y: 290, endPoint x: 116, endPoint y: 275, distance: 182.0
click at [116, 275] on div "public class Main { public static void main ( String [ ] args ) { // Fill in th…" at bounding box center [352, 348] width 582 height 373
type textarea "*"
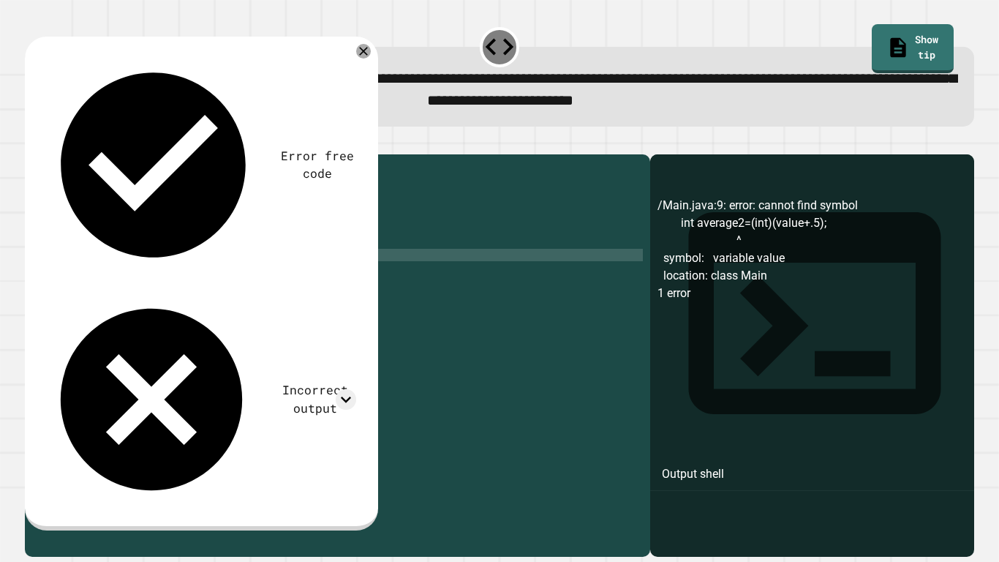
scroll to position [0, 5]
click at [184, 262] on div "public class Main { public static void main ( String [ ] args ) { // Fill in th…" at bounding box center [352, 348] width 582 height 373
click at [180, 263] on div "public class Main { public static void main ( String [ ] args ) { // Fill in th…" at bounding box center [352, 348] width 582 height 373
click at [269, 266] on div "public class Main { public static void main ( String [ ] args ) { // Fill in th…" at bounding box center [352, 348] width 582 height 373
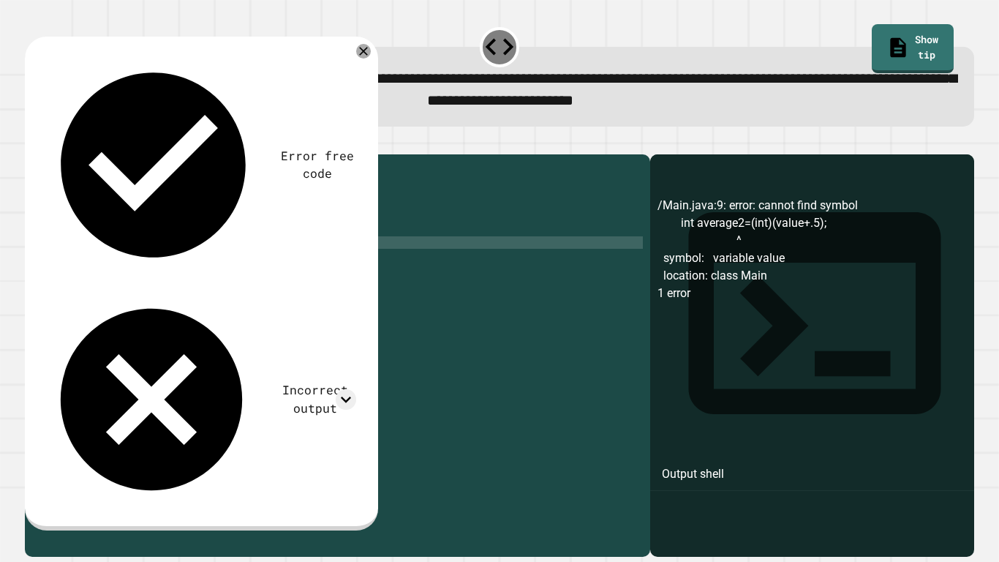
type textarea "**********"
click at [297, 274] on div "public class Main { public static void main ( String [ ] args ) { // Fill in th…" at bounding box center [352, 348] width 582 height 373
type textarea "*"
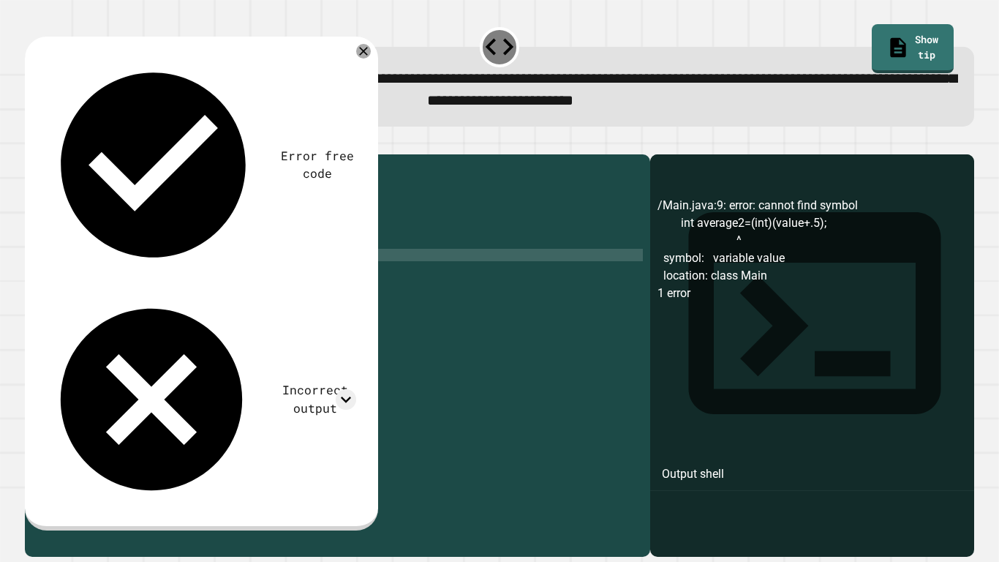
scroll to position [0, 28]
click at [270, 287] on div "public class Main { public static void main ( String [ ] args ) { // Fill in th…" at bounding box center [352, 348] width 582 height 373
click at [32, 143] on icon "button" at bounding box center [32, 143] width 0 height 0
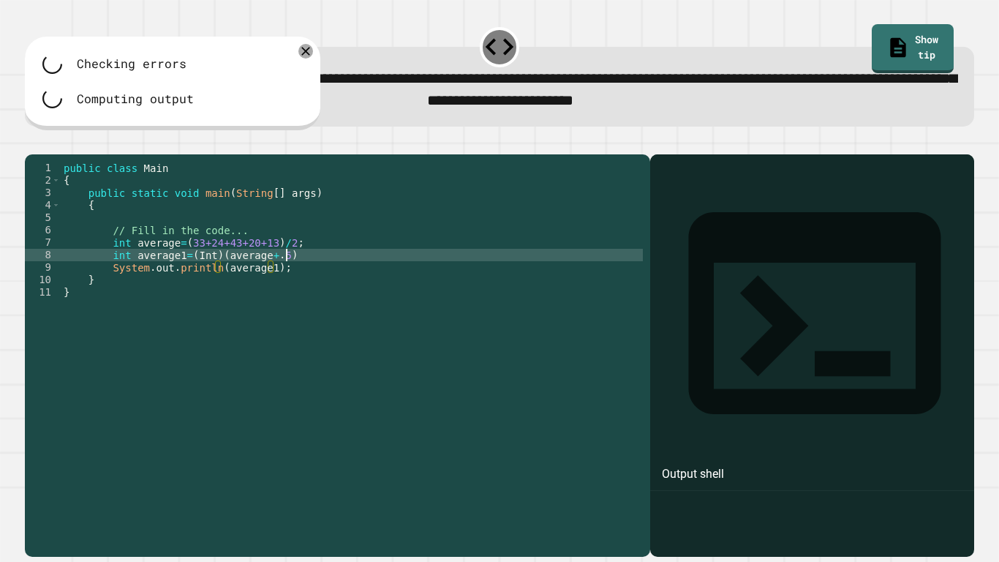
click at [301, 278] on div "public class Main { public static void main ( String [ ] args ) { // Fill in th…" at bounding box center [352, 348] width 582 height 373
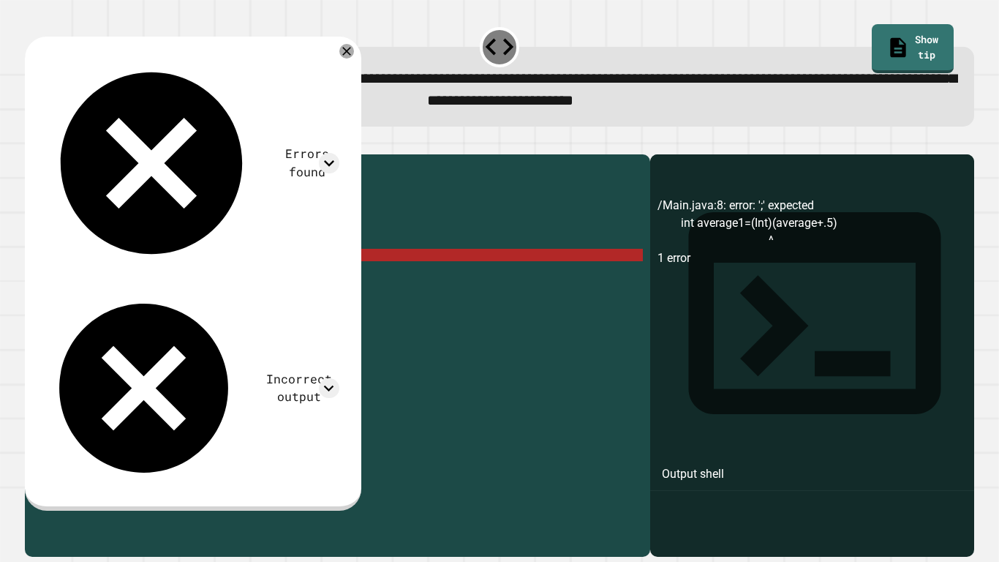
click at [46, 154] on icon "button" at bounding box center [42, 151] width 8 height 10
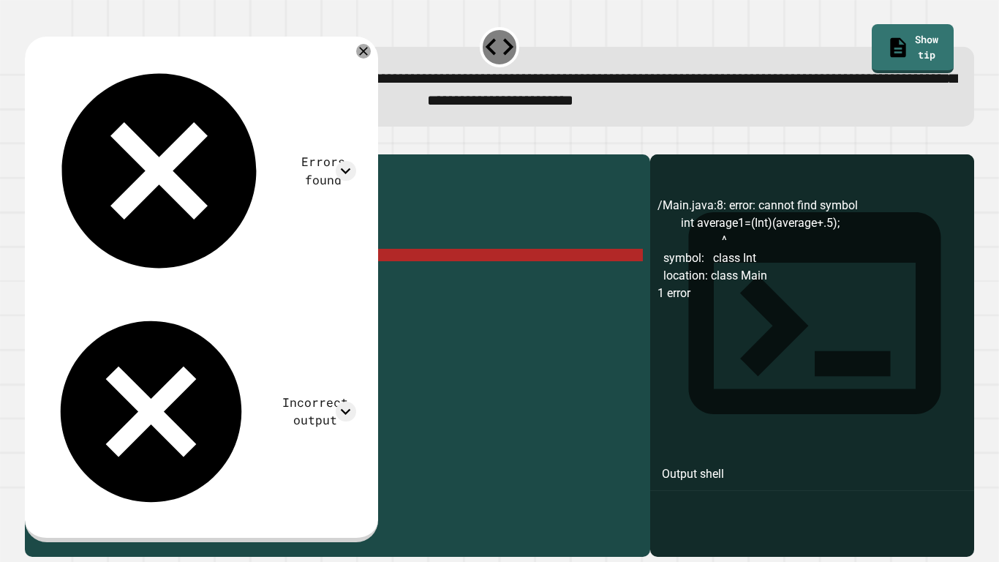
click at [197, 276] on div "public class Main { public static void main ( String [ ] args ) { // Fill in th…" at bounding box center [352, 348] width 582 height 373
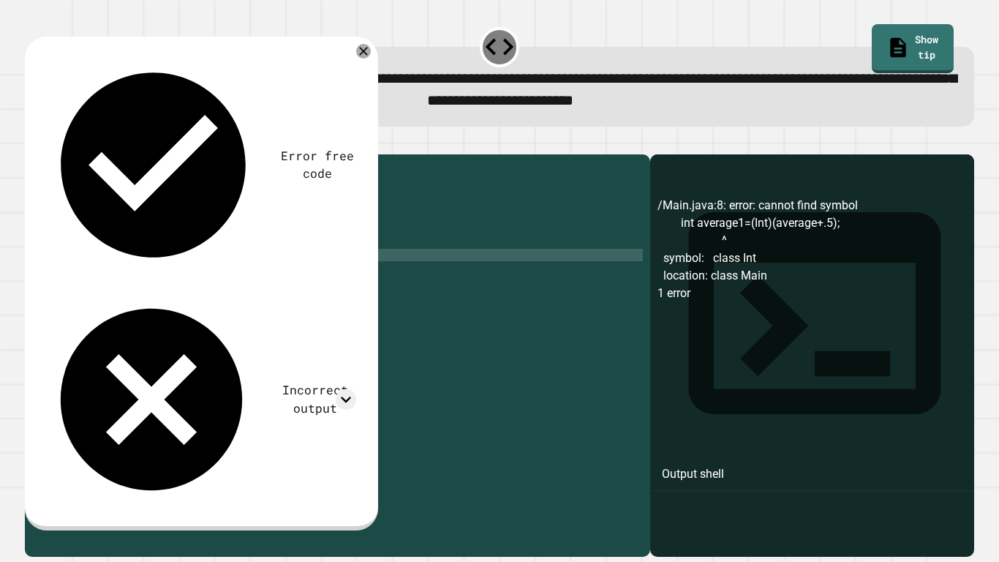
scroll to position [0, 18]
click at [32, 143] on icon "button" at bounding box center [32, 143] width 0 height 0
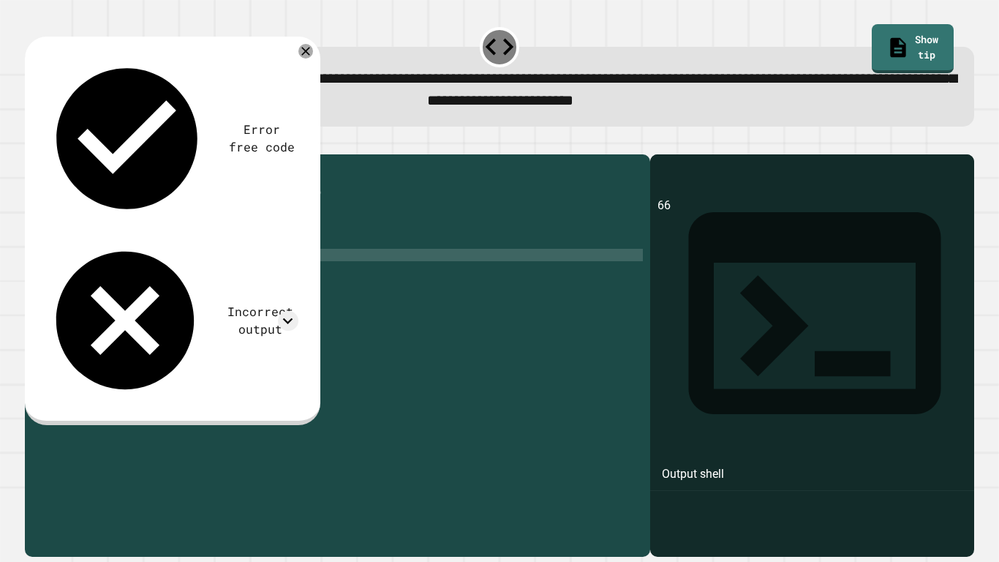
click at [313, 278] on div "public class Main { public static void main ( String [ ] args ) { // Fill in th…" at bounding box center [352, 348] width 582 height 373
click at [300, 266] on div "public class Main { public static void main ( String [ ] args ) { // Fill in th…" at bounding box center [352, 348] width 582 height 373
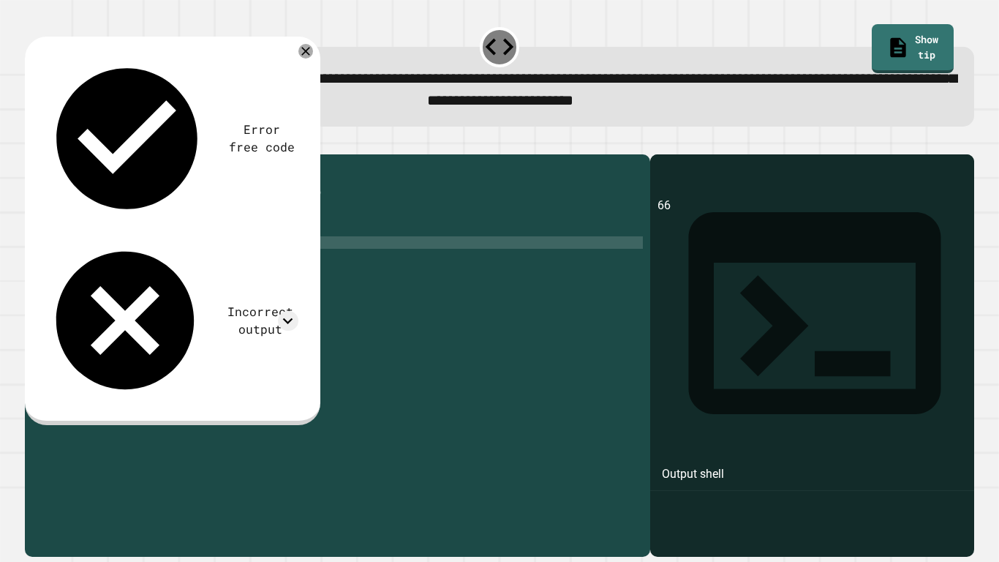
click at [286, 266] on div "public class Main { public static void main ( String [ ] args ) { // Fill in th…" at bounding box center [352, 348] width 582 height 373
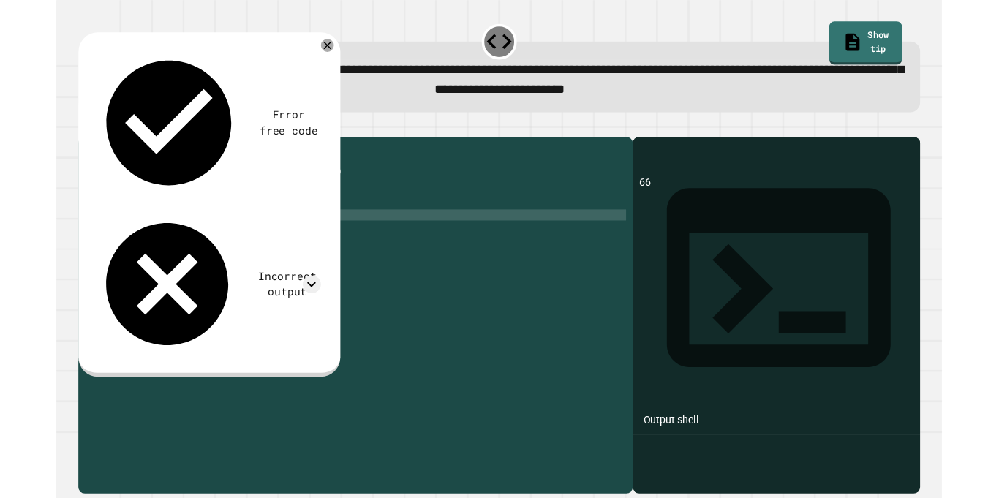
scroll to position [0, 28]
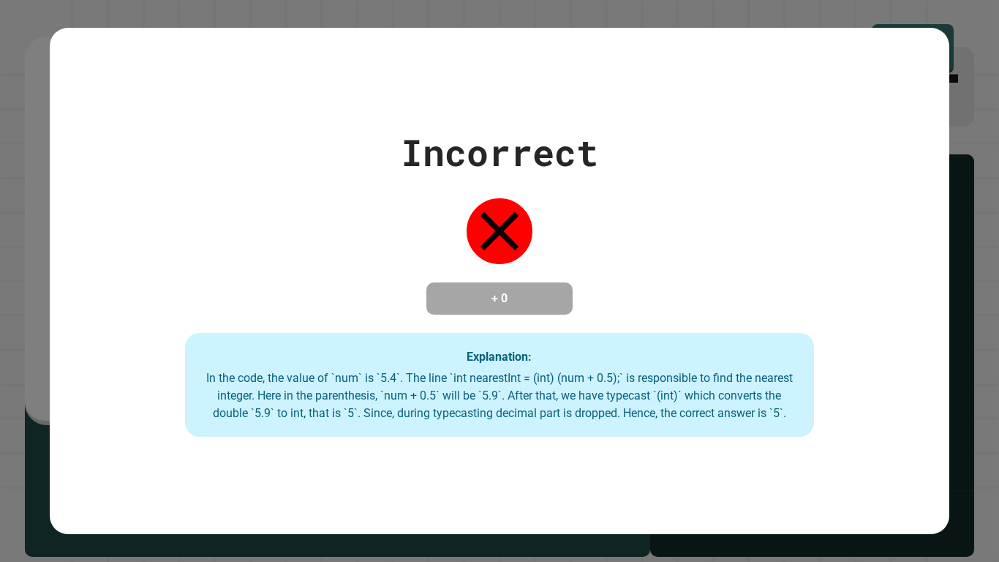
type textarea "**********"
